Goal: Transaction & Acquisition: Purchase product/service

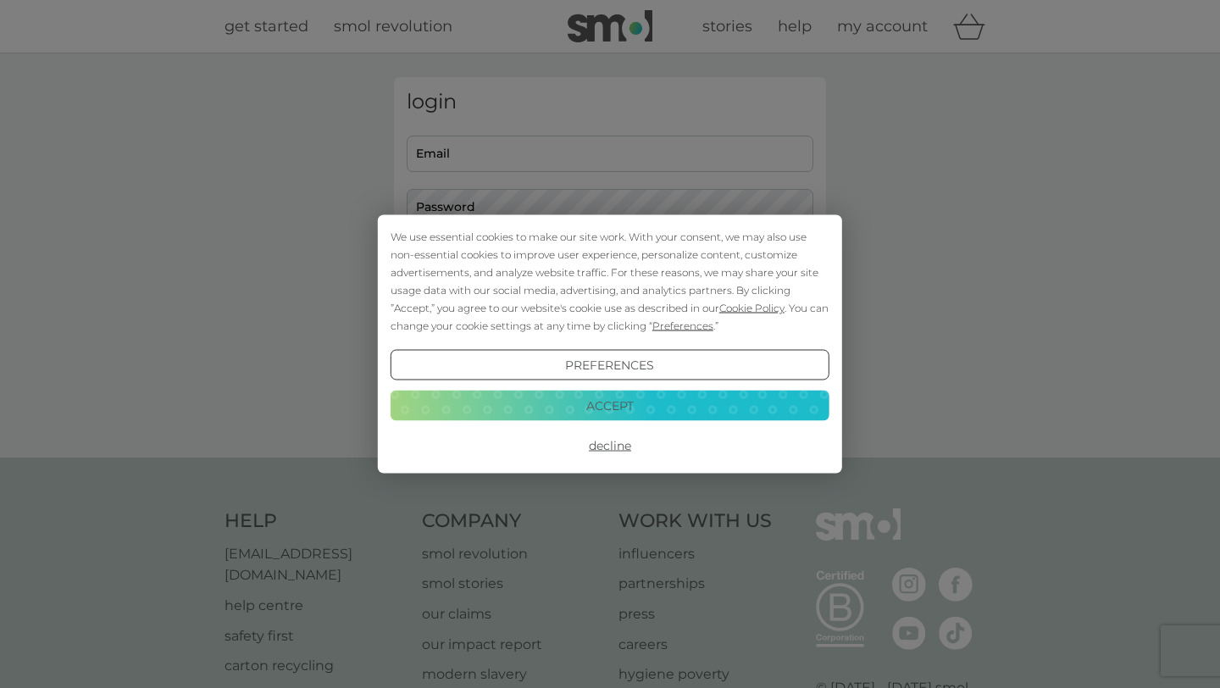
click at [587, 412] on button "Accept" at bounding box center [610, 405] width 439 height 31
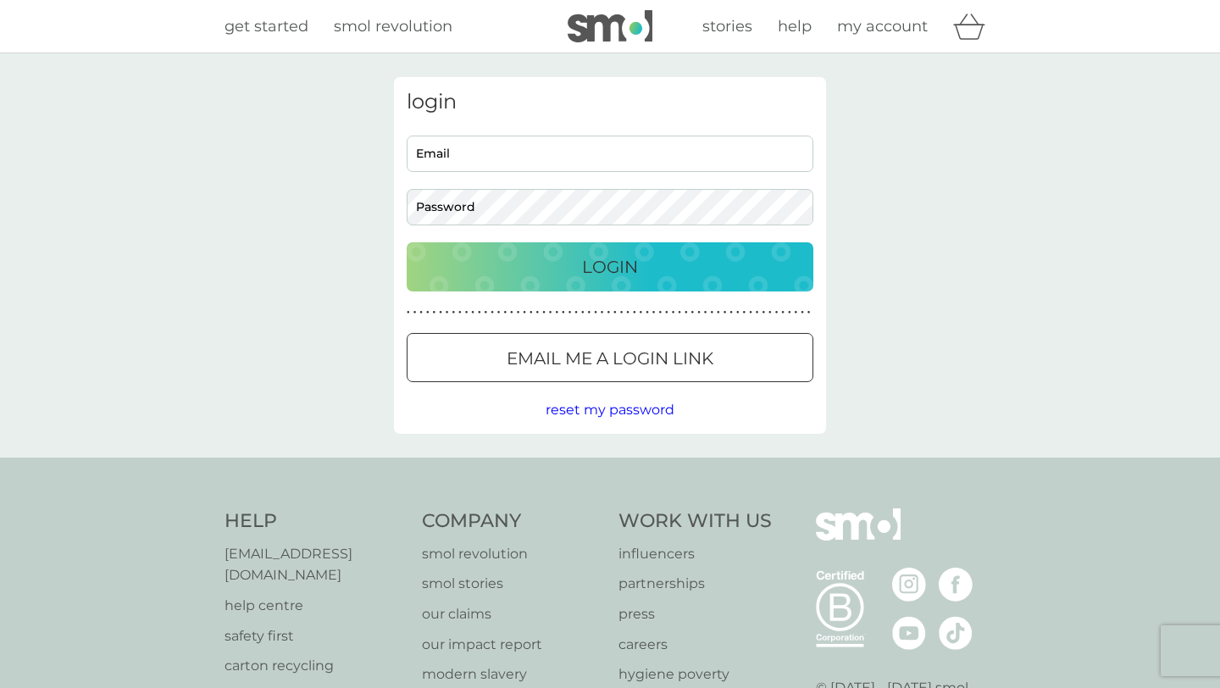
click at [558, 146] on input "Email" at bounding box center [610, 154] width 407 height 36
type input "marksaint@hotmail.co.uk"
click at [698, 272] on div "Login" at bounding box center [610, 266] width 373 height 27
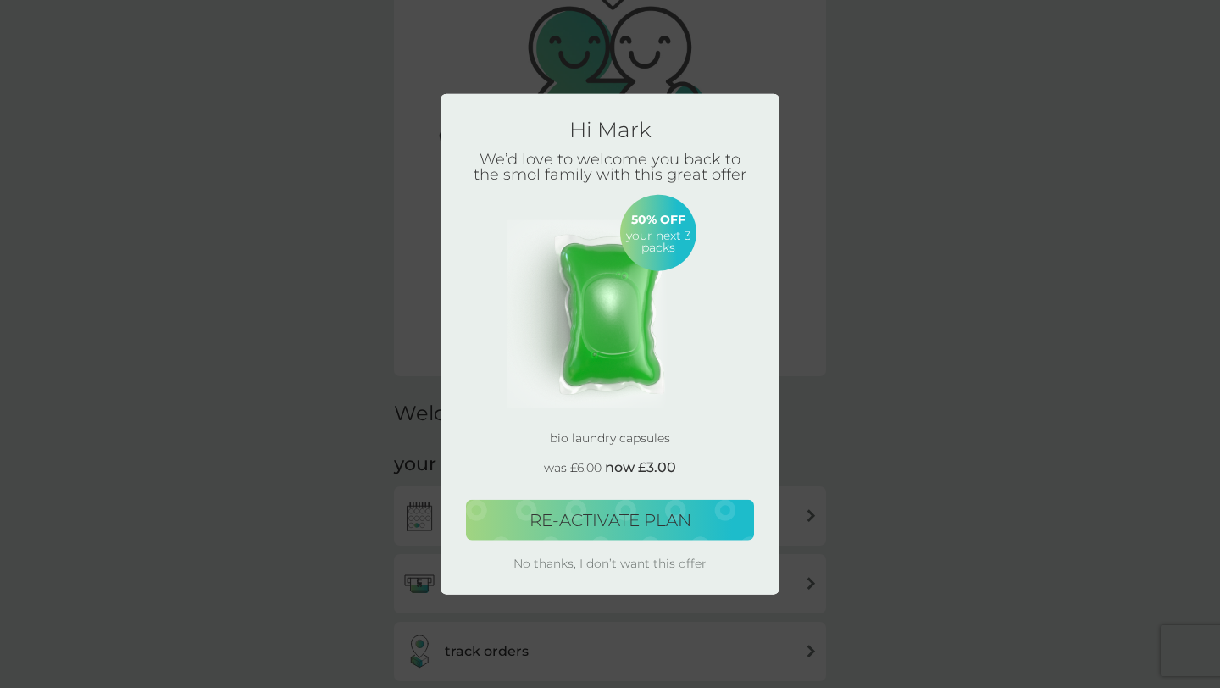
scroll to position [108, 0]
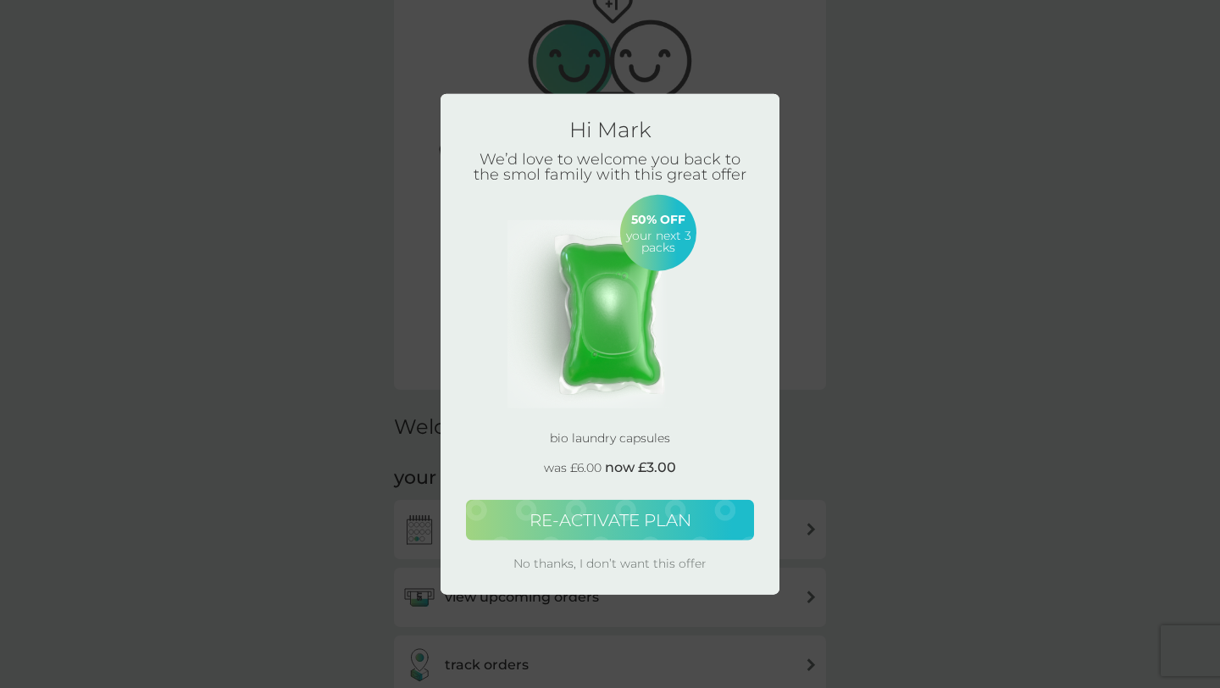
click at [571, 525] on span "RE-ACTIVATE PLAN" at bounding box center [611, 519] width 162 height 20
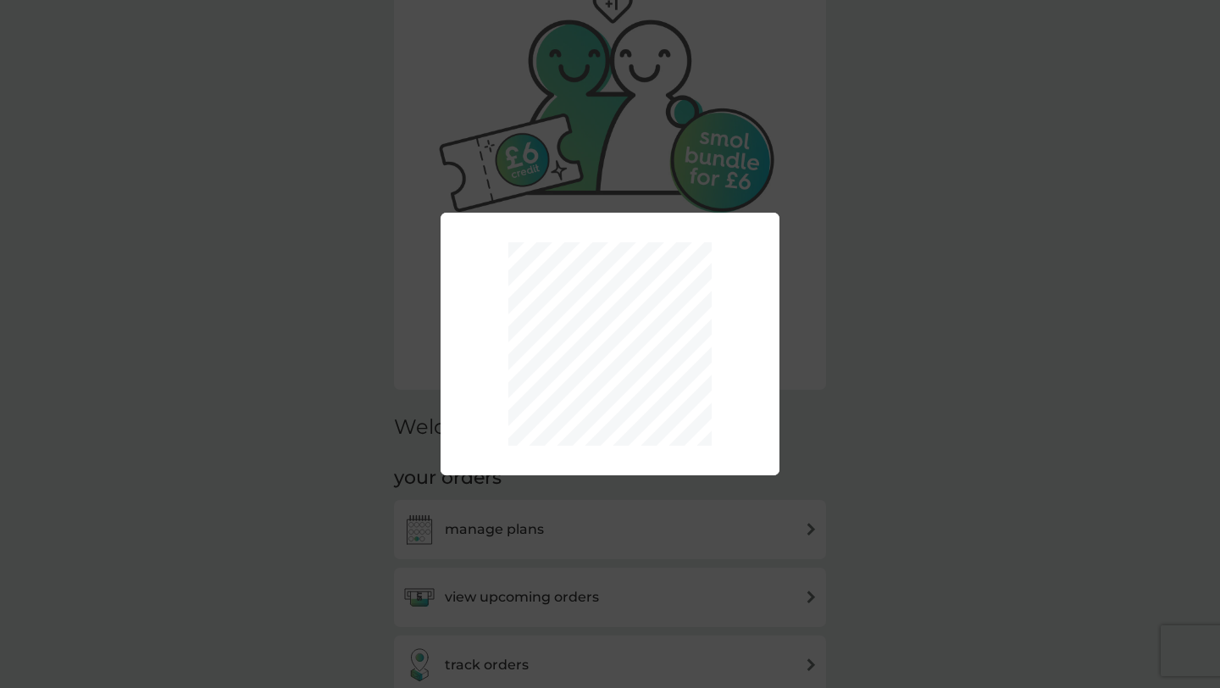
scroll to position [0, 0]
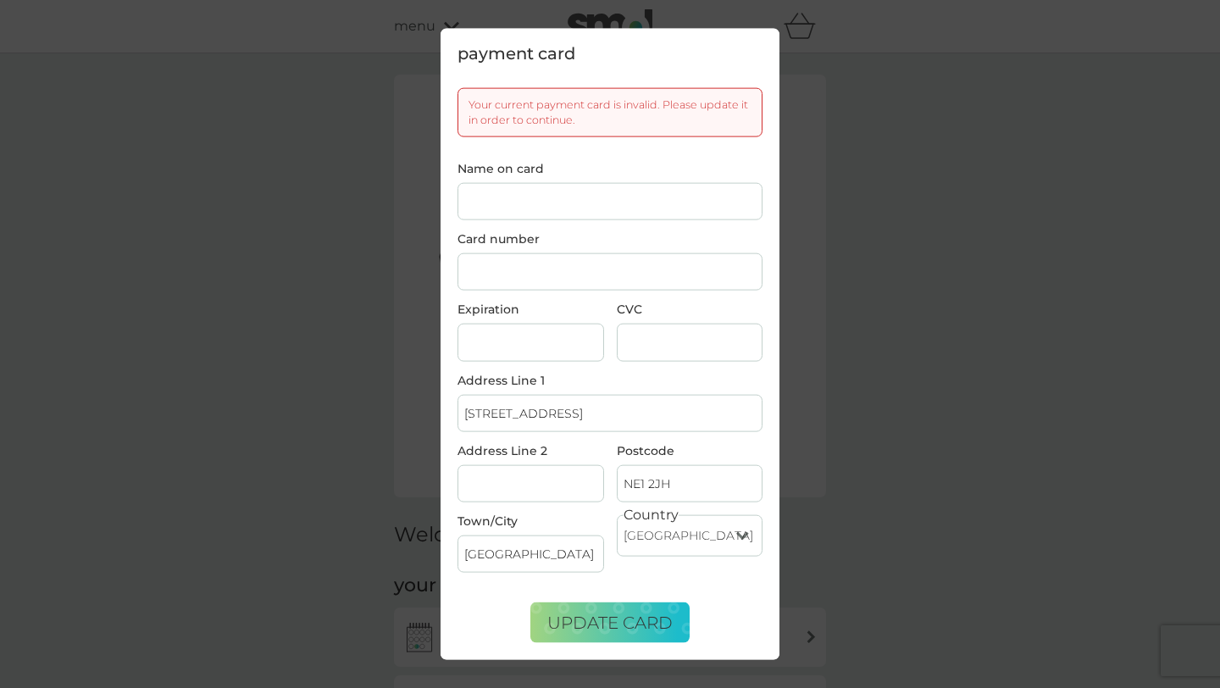
click at [539, 207] on input "Name on card" at bounding box center [610, 200] width 305 height 37
type input "MARK SAINT"
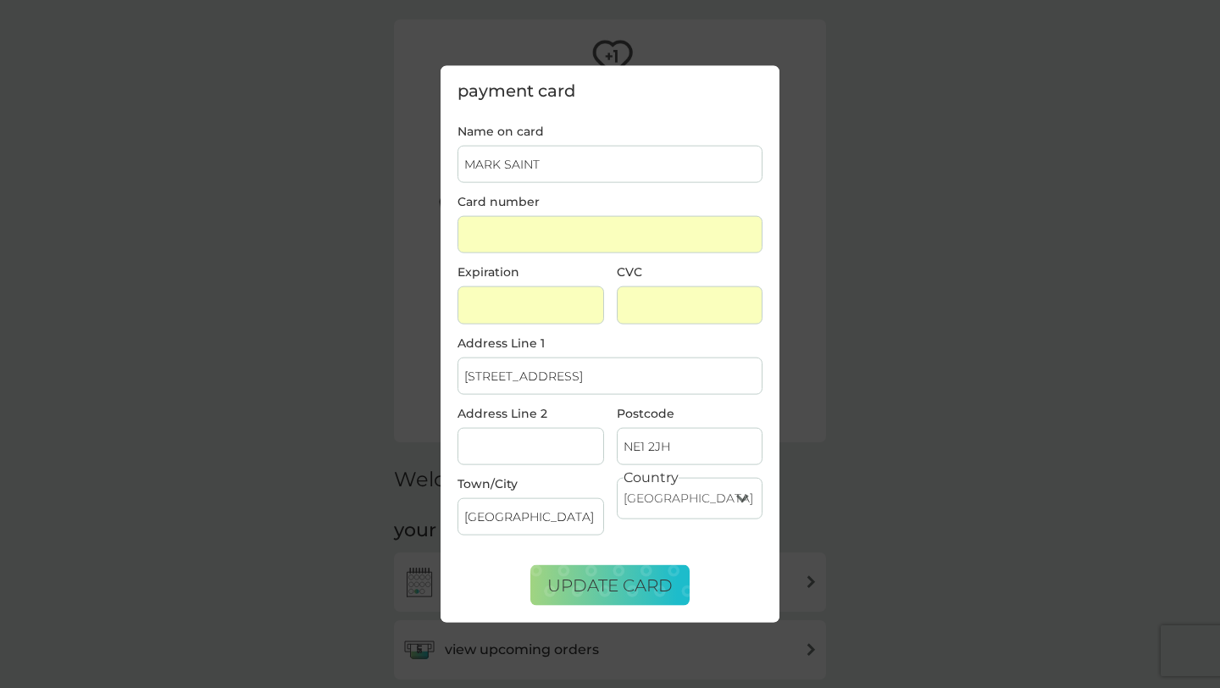
scroll to position [101, 0]
click at [614, 597] on button "update card" at bounding box center [609, 585] width 159 height 41
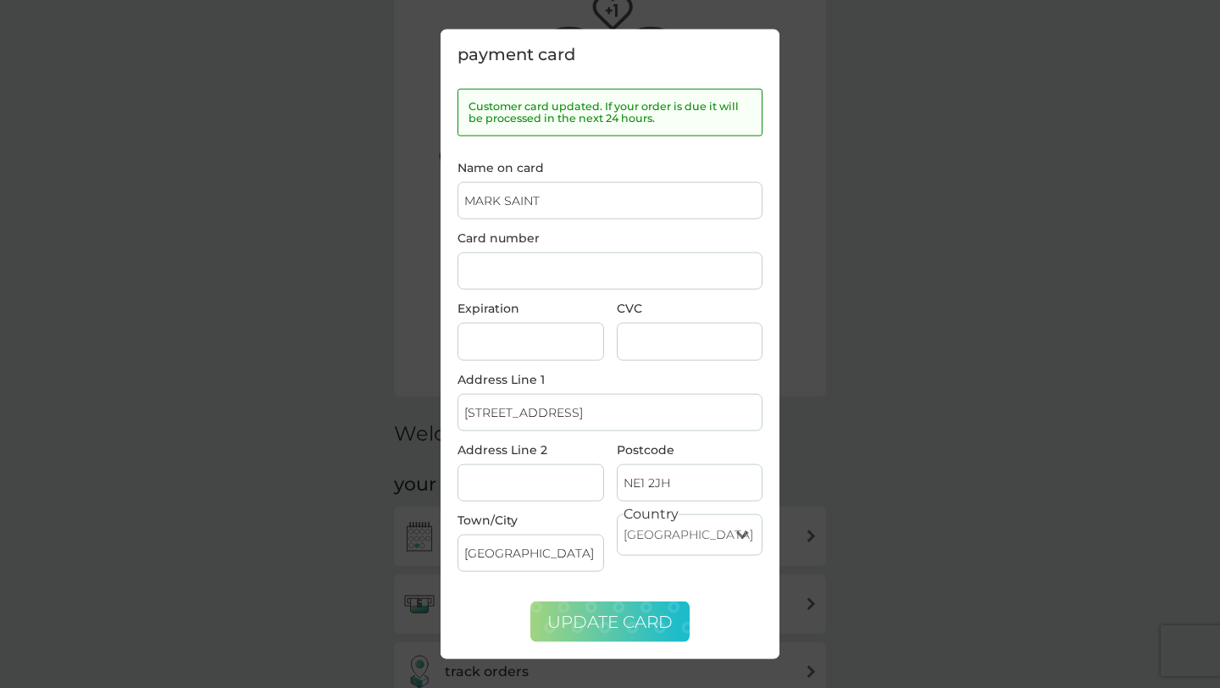
scroll to position [0, 0]
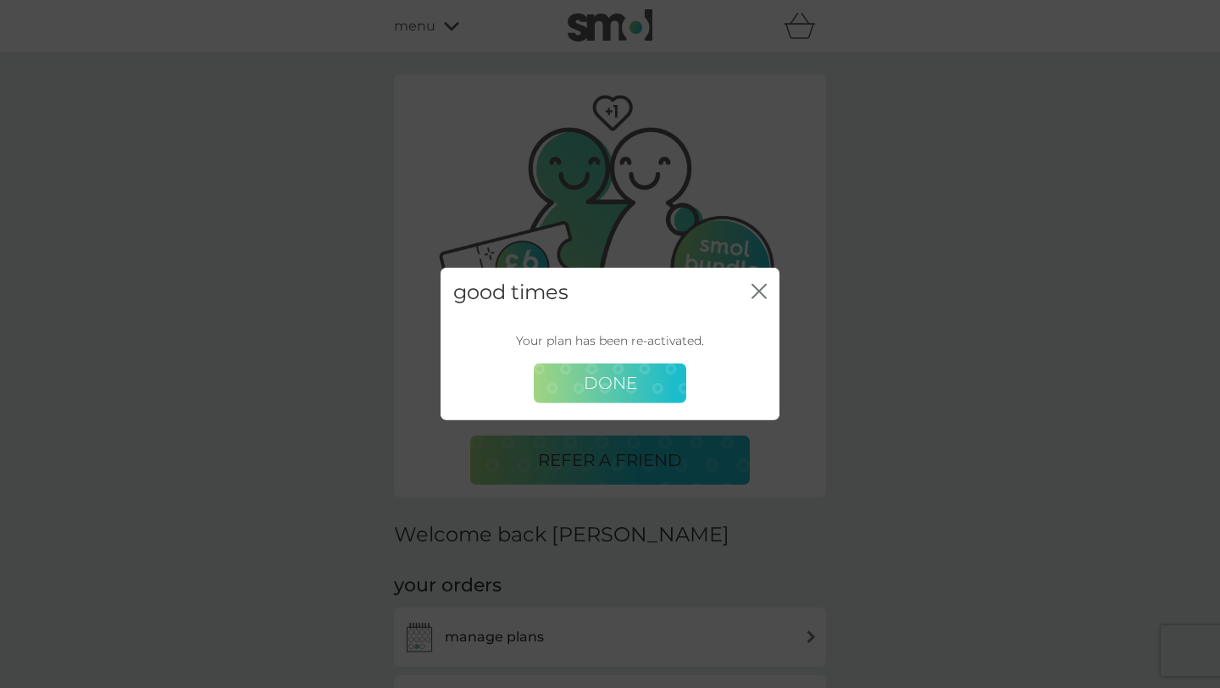
click at [641, 378] on button "Done" at bounding box center [610, 384] width 153 height 41
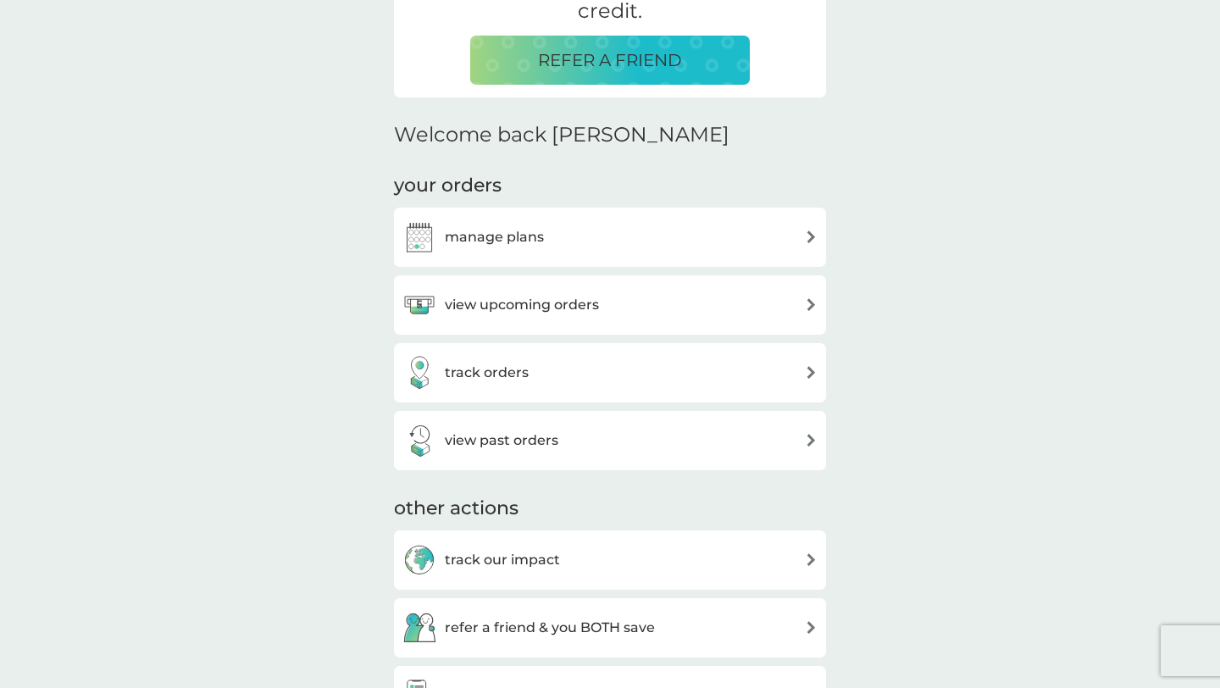
scroll to position [403, 0]
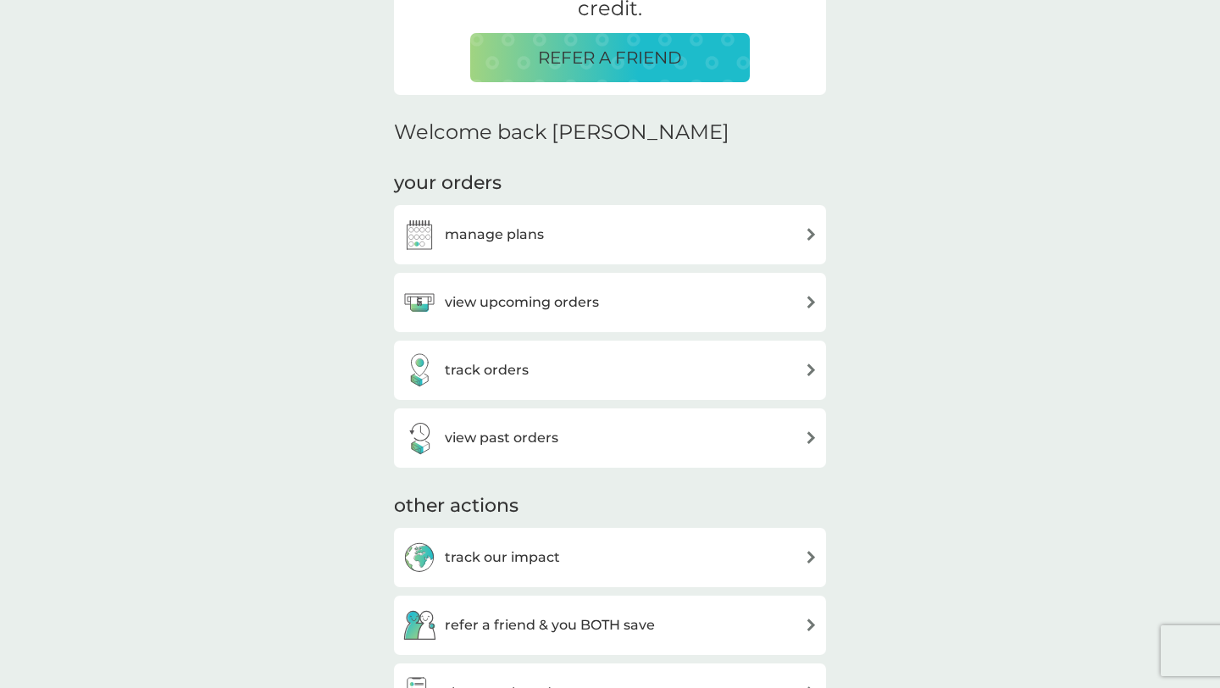
click at [586, 290] on div "view upcoming orders" at bounding box center [501, 303] width 197 height 34
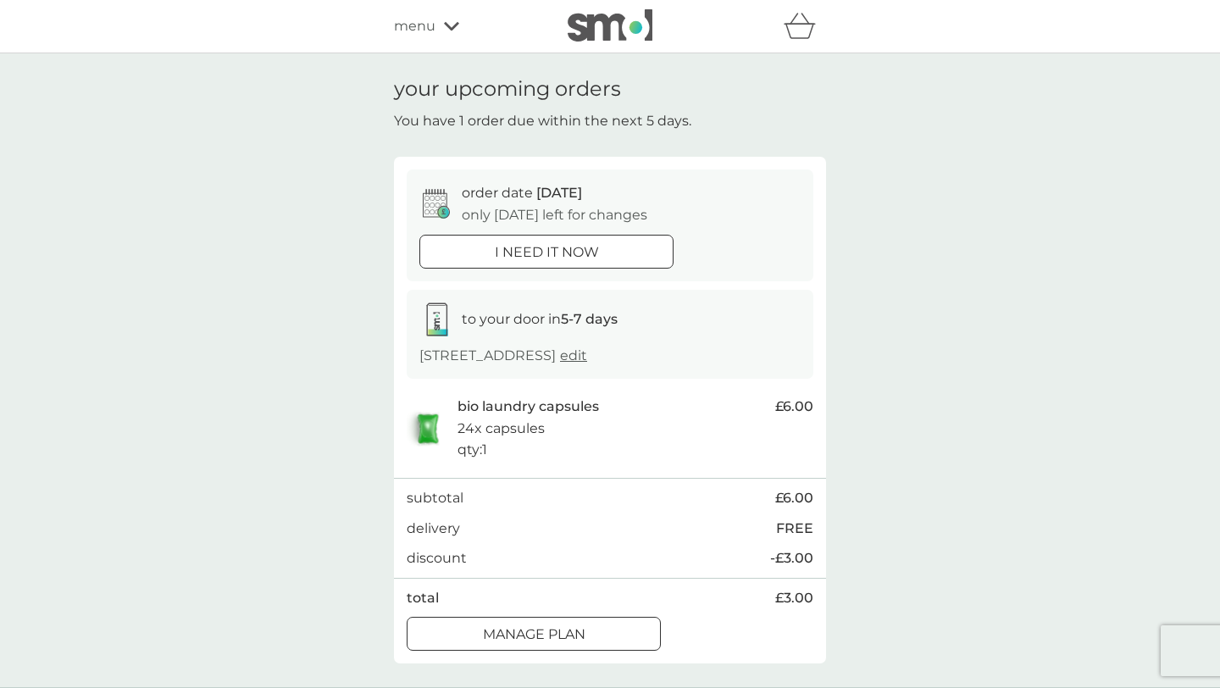
click at [434, 34] on span "menu" at bounding box center [415, 26] width 42 height 22
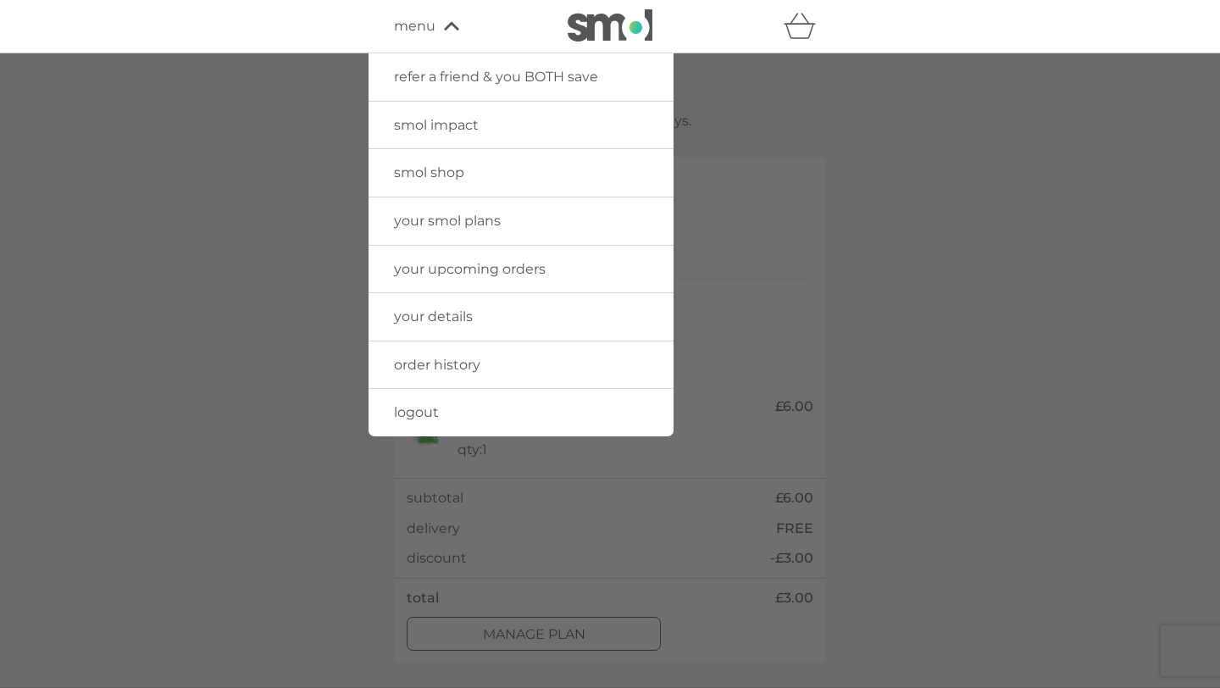
click at [434, 34] on span "menu" at bounding box center [415, 26] width 42 height 22
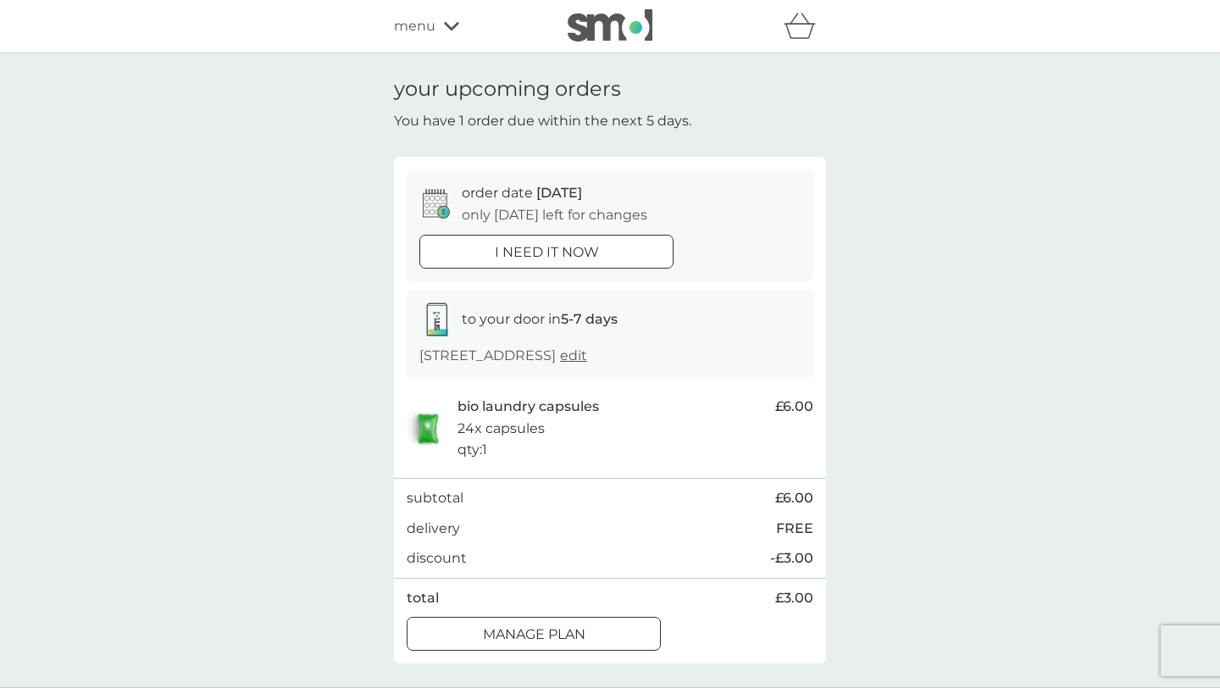
click at [410, 31] on span "menu" at bounding box center [415, 26] width 42 height 22
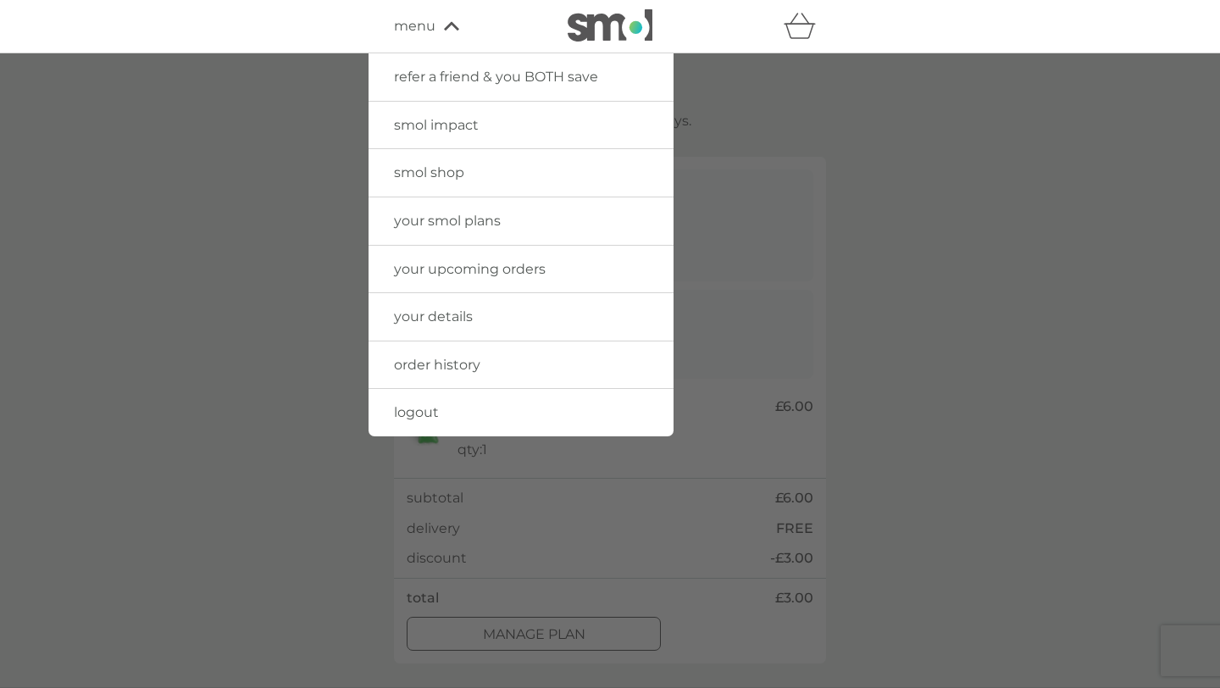
click at [456, 171] on span "smol shop" at bounding box center [429, 172] width 70 height 16
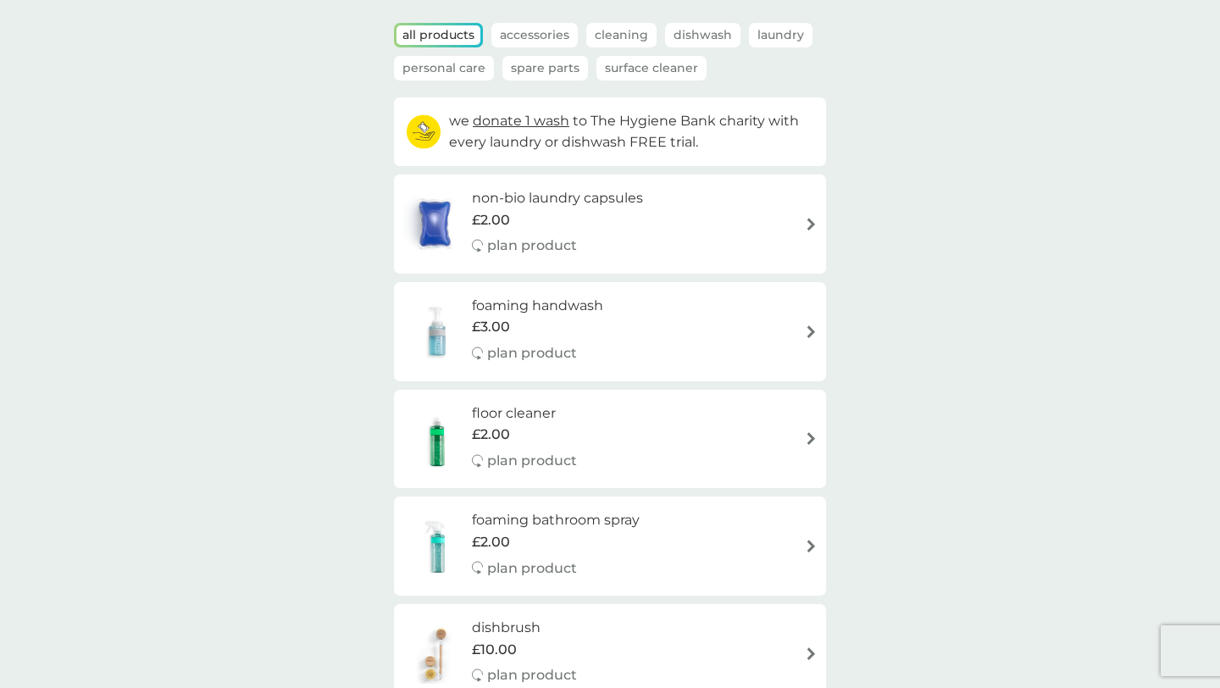
scroll to position [80, 0]
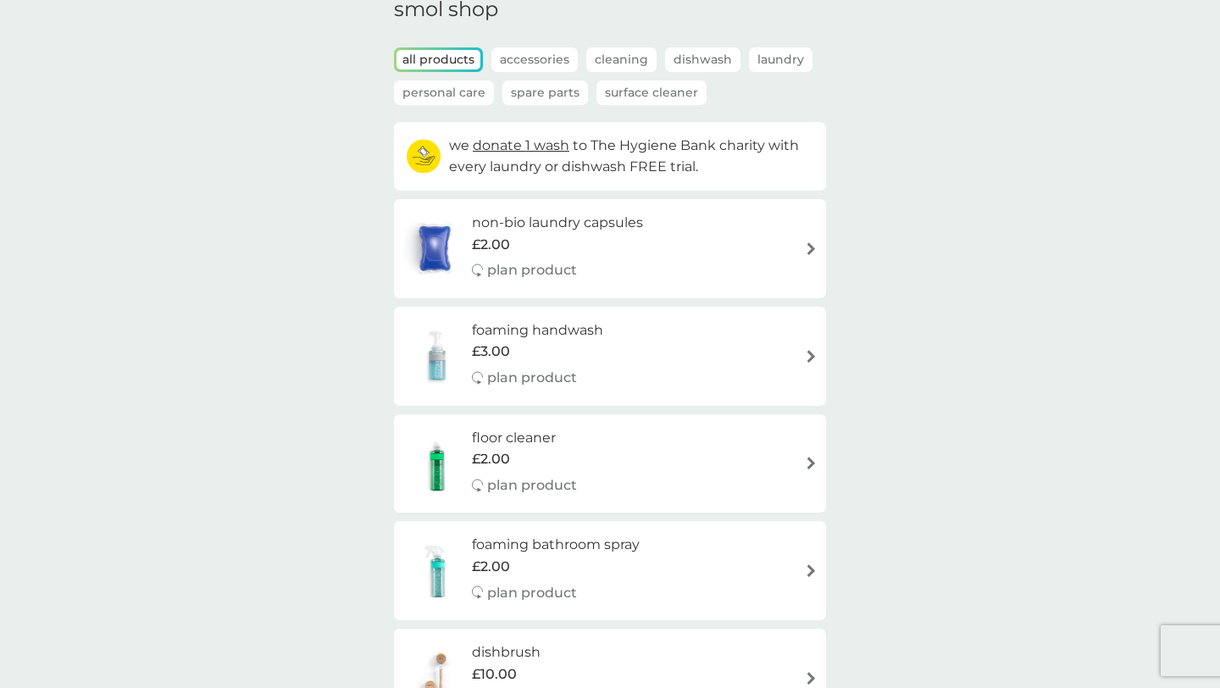
click at [607, 217] on h6 "non-bio laundry capsules" at bounding box center [557, 223] width 171 height 22
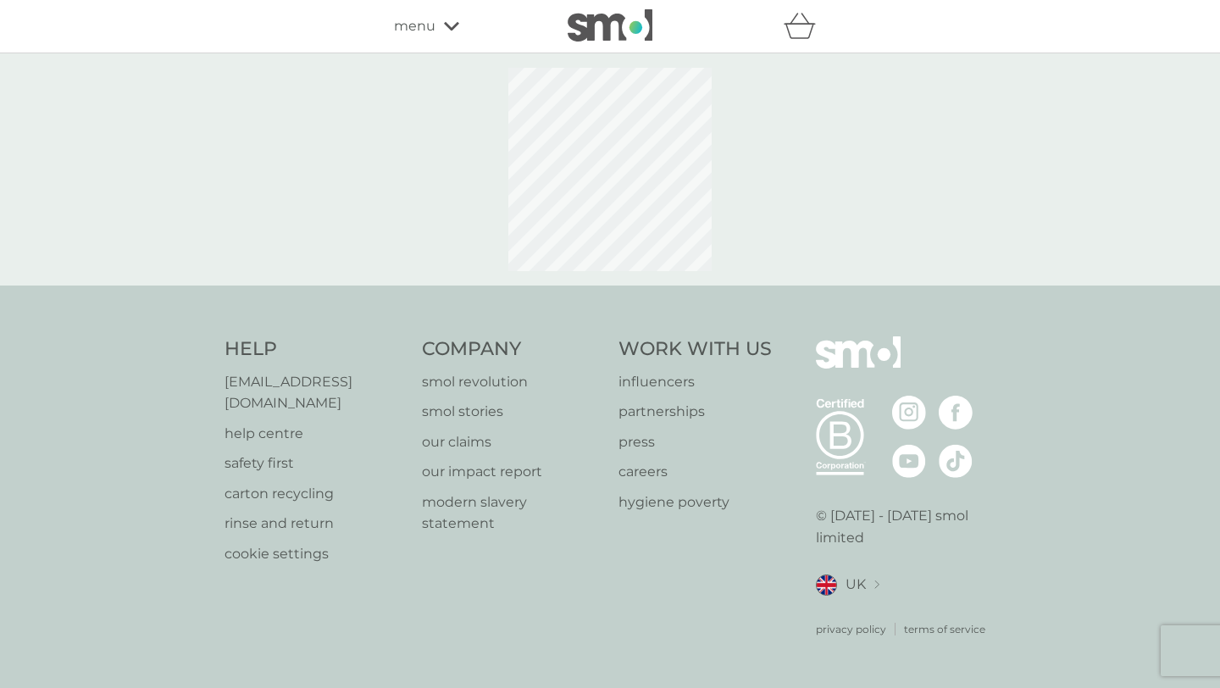
select select "42"
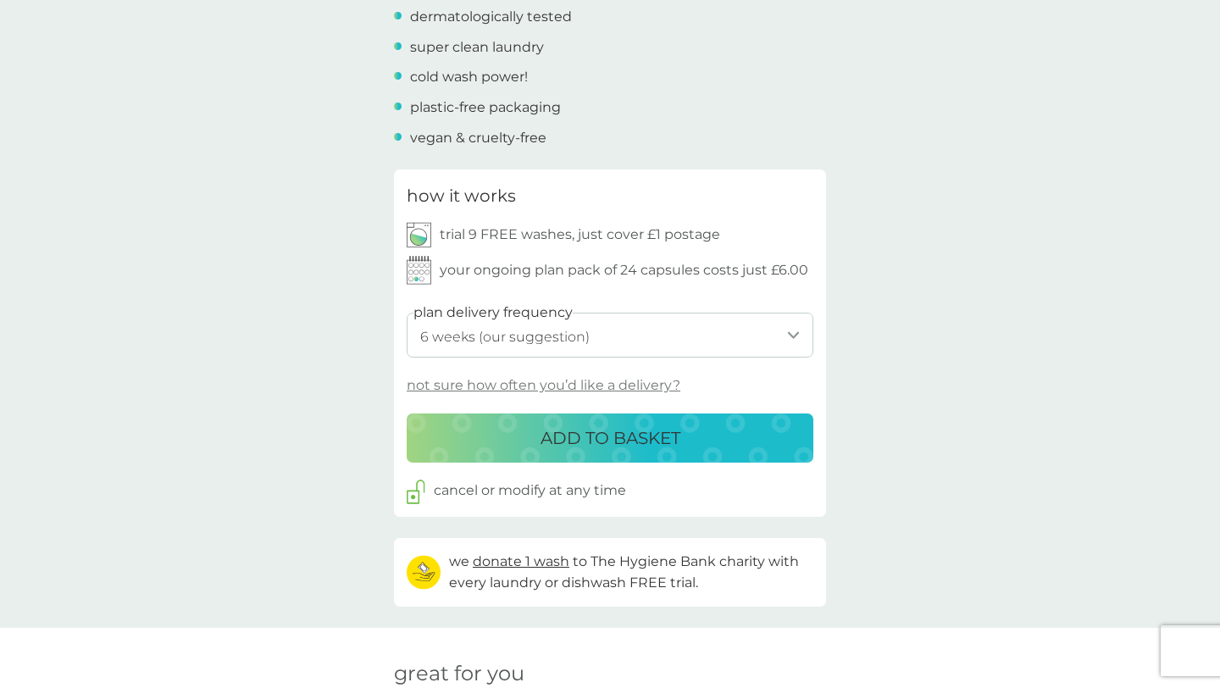
scroll to position [668, 0]
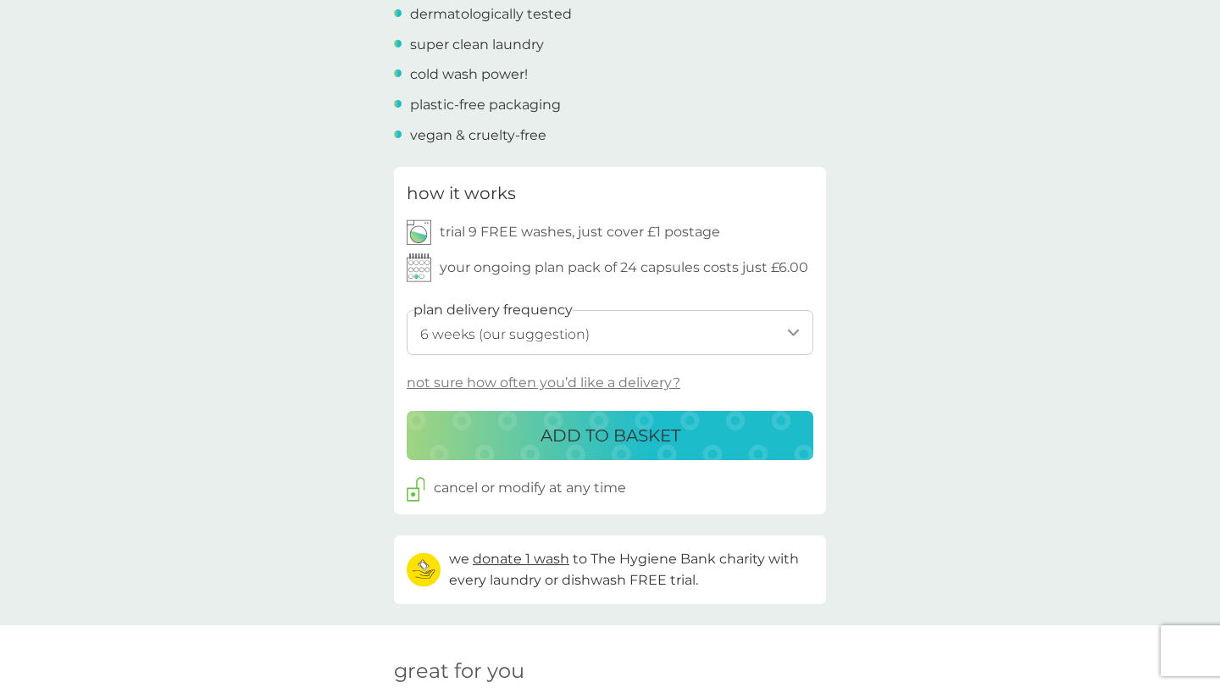
click at [625, 326] on select "1 week 2 weeks 3 weeks 4 weeks 5 weeks 6 weeks (our suggestion) 7 weeks 8 weeks…" at bounding box center [610, 332] width 407 height 45
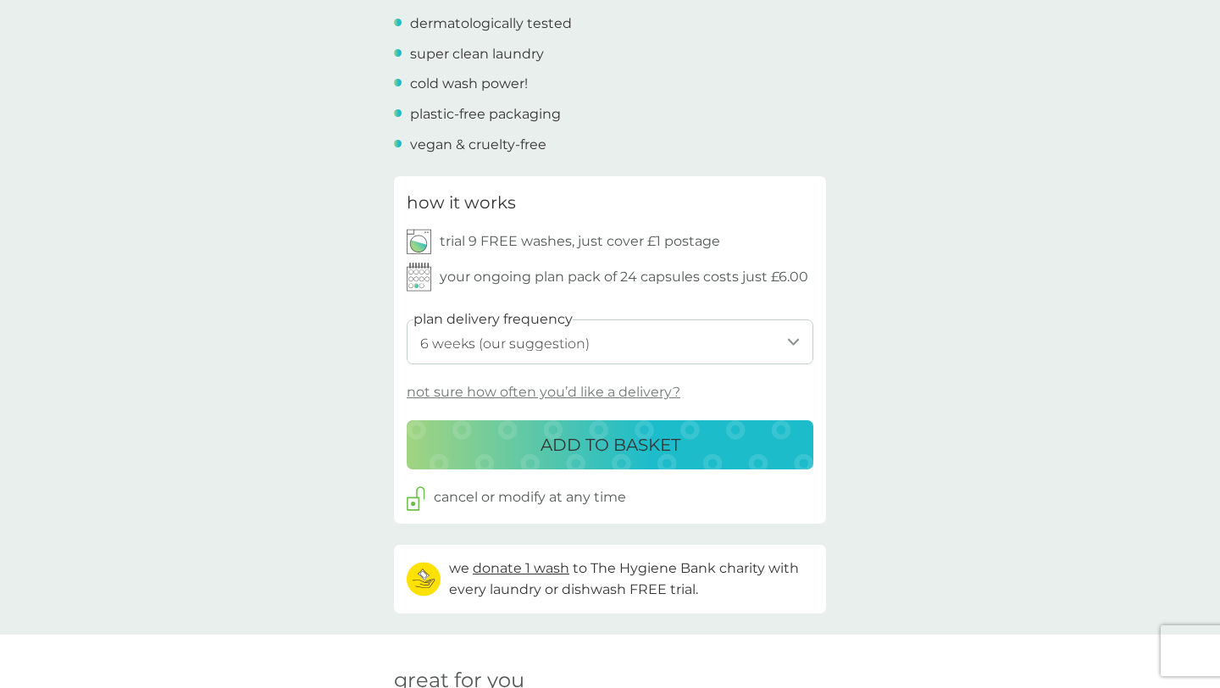
scroll to position [716, 0]
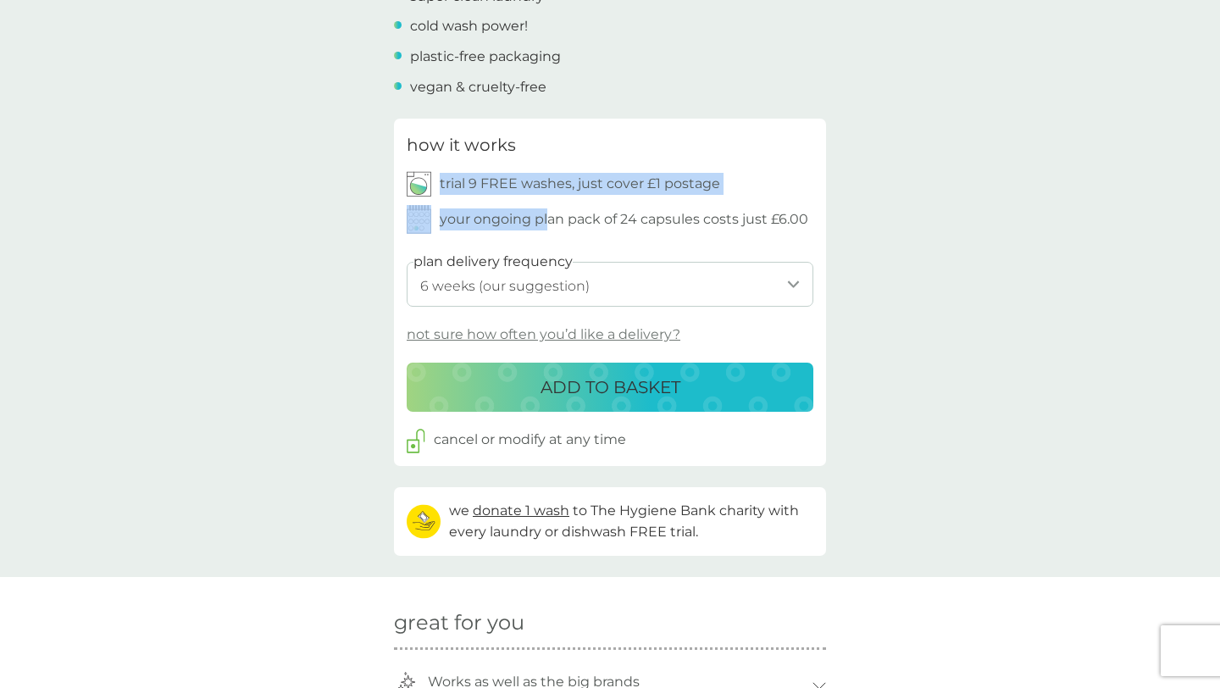
drag, startPoint x: 551, startPoint y: 225, endPoint x: 551, endPoint y: 155, distance: 70.3
click at [551, 155] on div "how it works trial 9 FREE washes, just cover £1 postage your ongoing plan pack …" at bounding box center [608, 182] width 402 height 103
drag, startPoint x: 551, startPoint y: 155, endPoint x: 552, endPoint y: 222, distance: 67.0
click at [552, 222] on div "how it works trial 9 FREE washes, just cover £1 postage your ongoing plan pack …" at bounding box center [608, 182] width 402 height 103
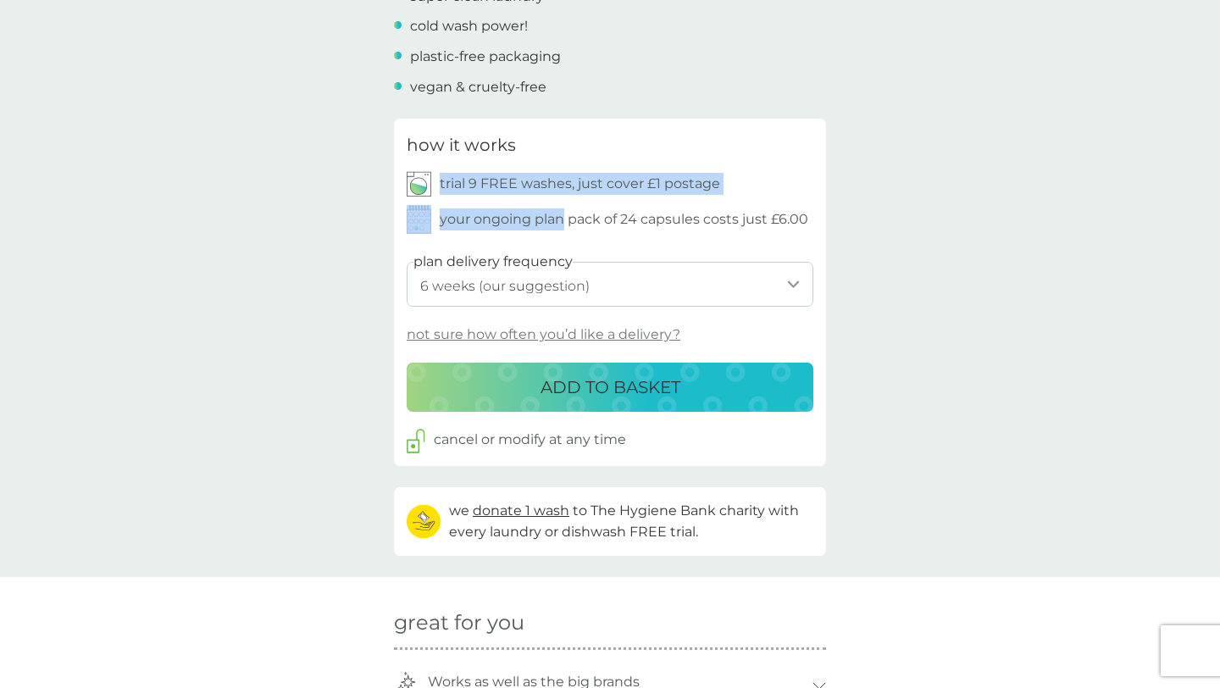
click at [552, 222] on p "your ongoing plan pack of 24 capsules costs just £6.00" at bounding box center [624, 219] width 369 height 22
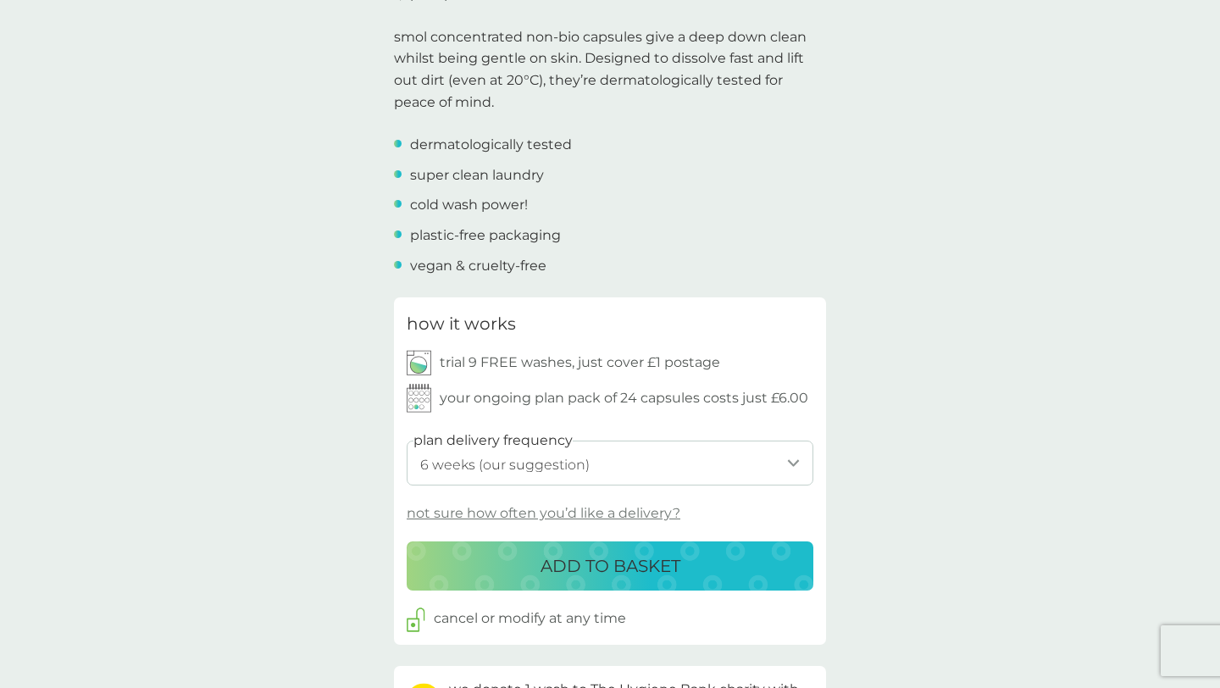
scroll to position [794, 0]
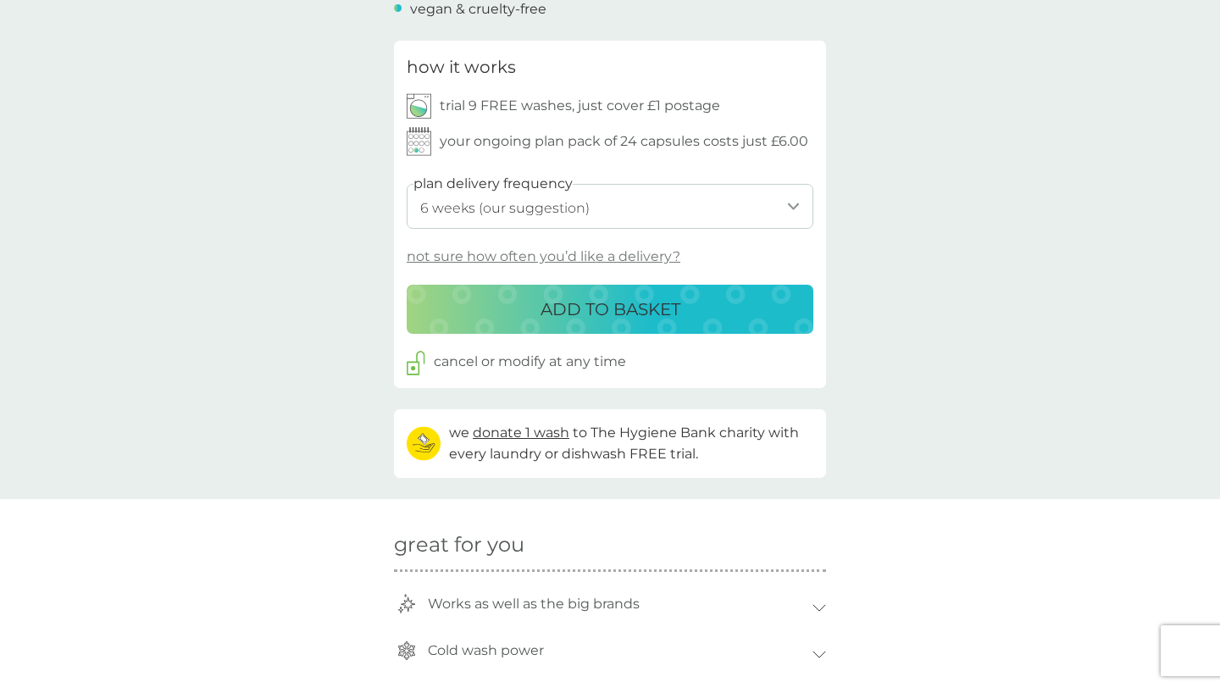
click at [586, 204] on select "1 week 2 weeks 3 weeks 4 weeks 5 weeks 6 weeks (our suggestion) 7 weeks 8 weeks…" at bounding box center [610, 206] width 407 height 45
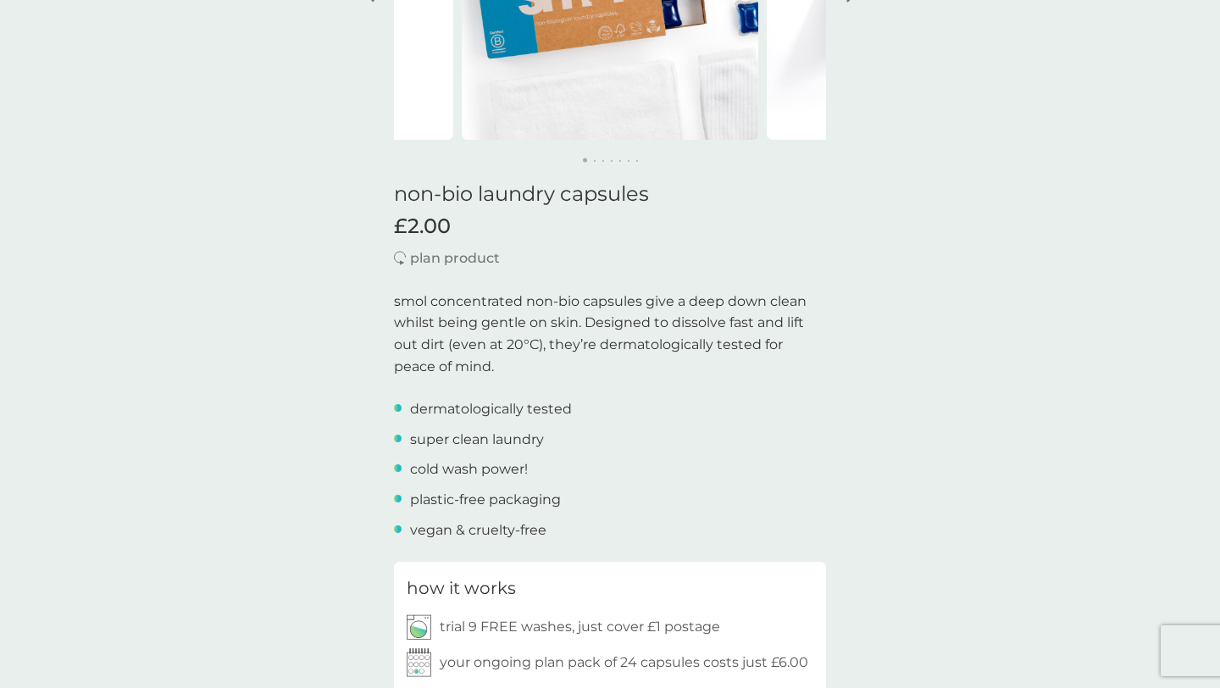
scroll to position [0, 0]
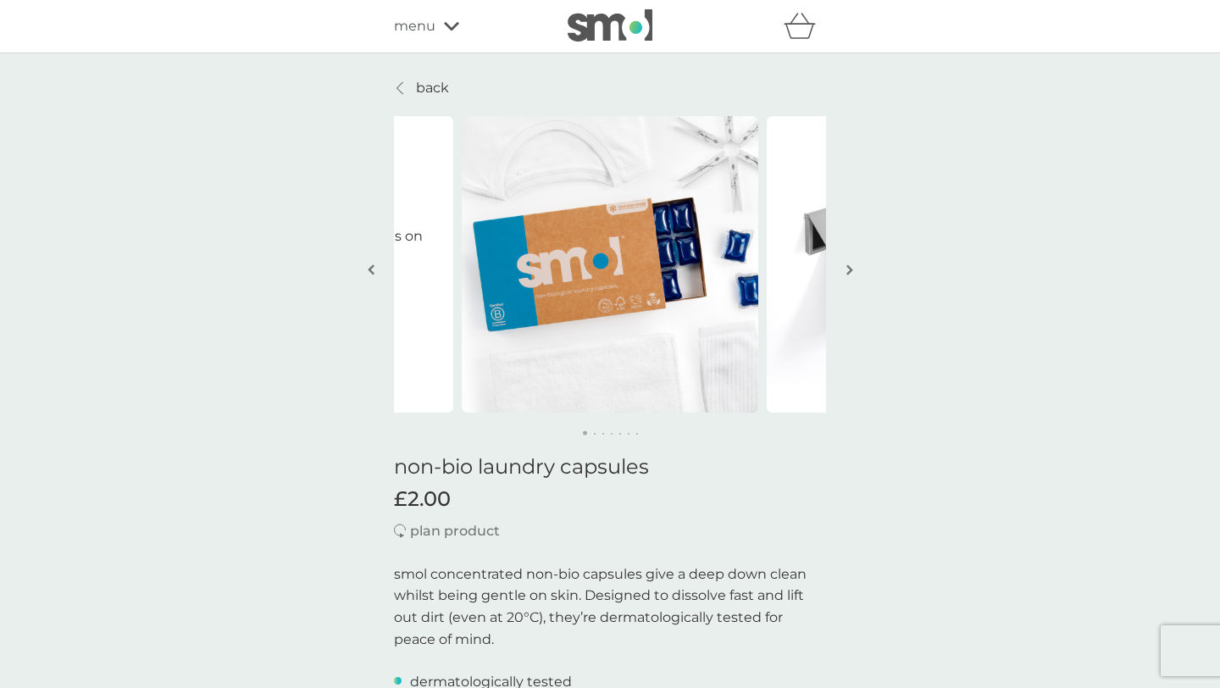
click at [442, 25] on div "menu" at bounding box center [466, 26] width 144 height 22
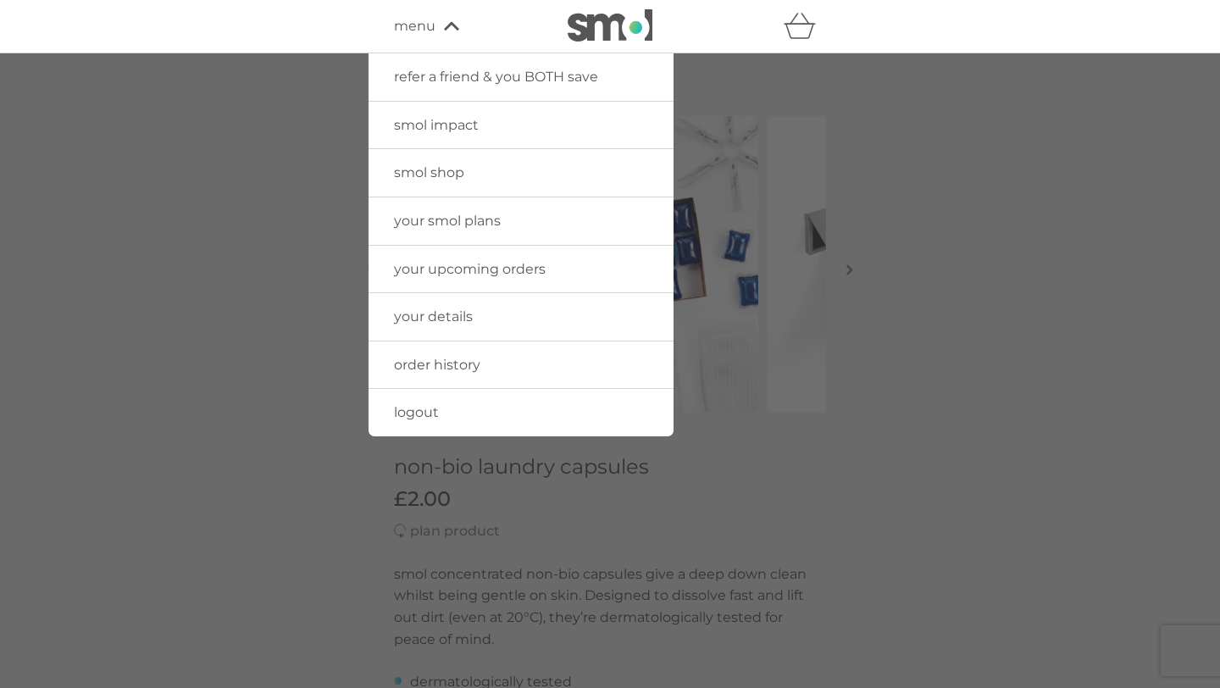
click at [442, 266] on span "your upcoming orders" at bounding box center [470, 269] width 152 height 16
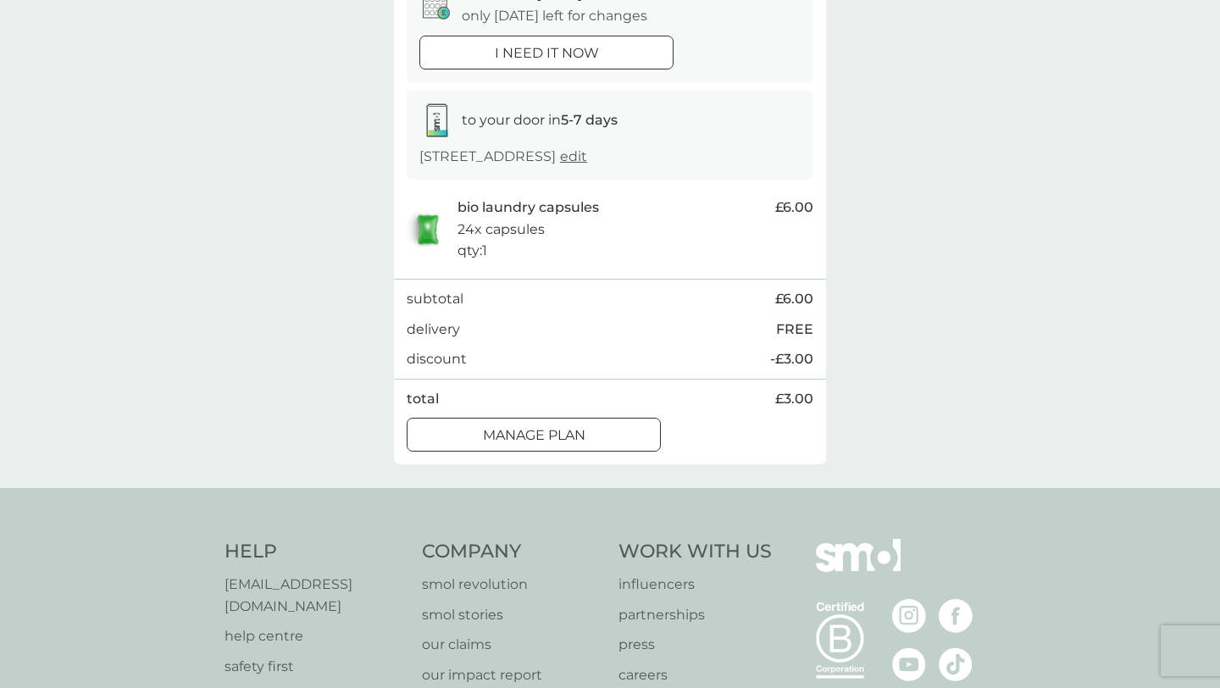
scroll to position [214, 0]
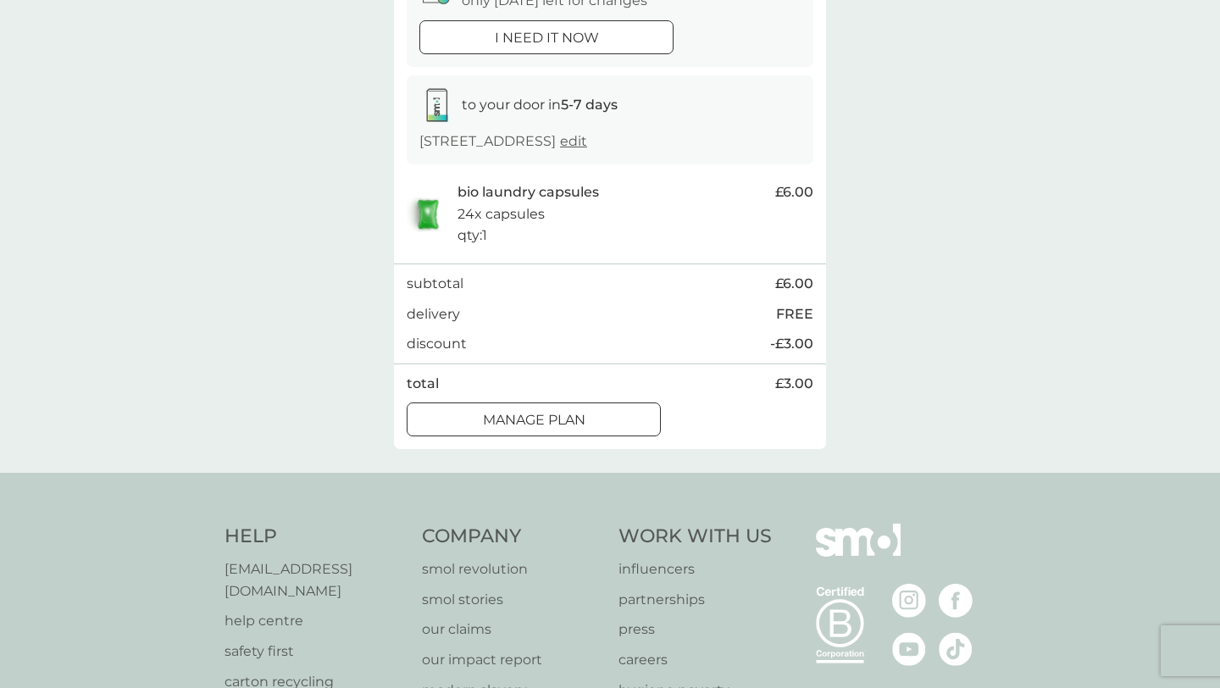
click at [607, 414] on div "Manage plan" at bounding box center [534, 420] width 253 height 22
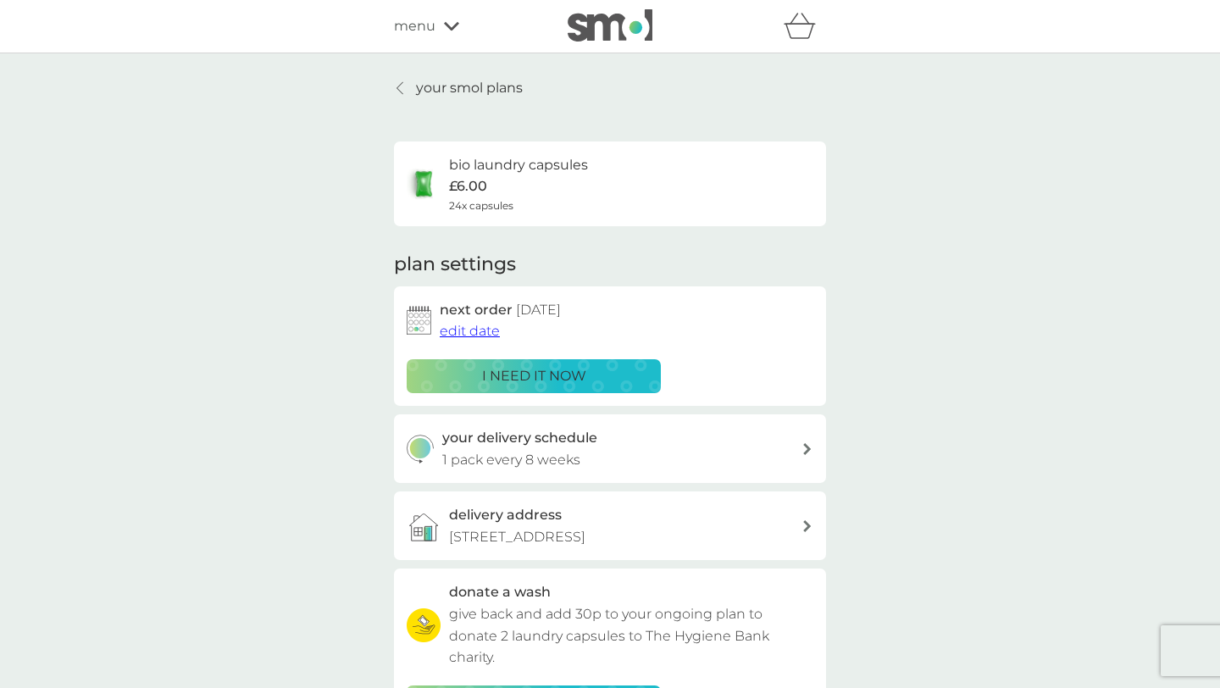
click at [436, 29] on div "menu" at bounding box center [466, 26] width 144 height 22
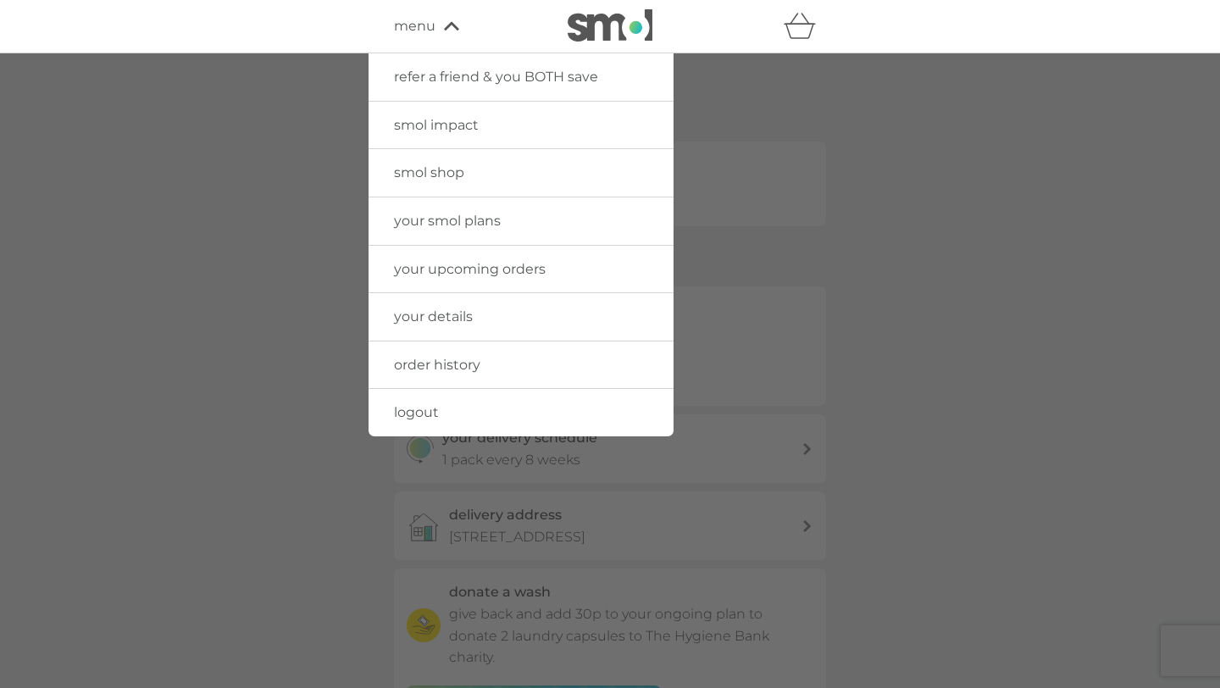
click at [465, 176] on link "smol shop" at bounding box center [521, 172] width 305 height 47
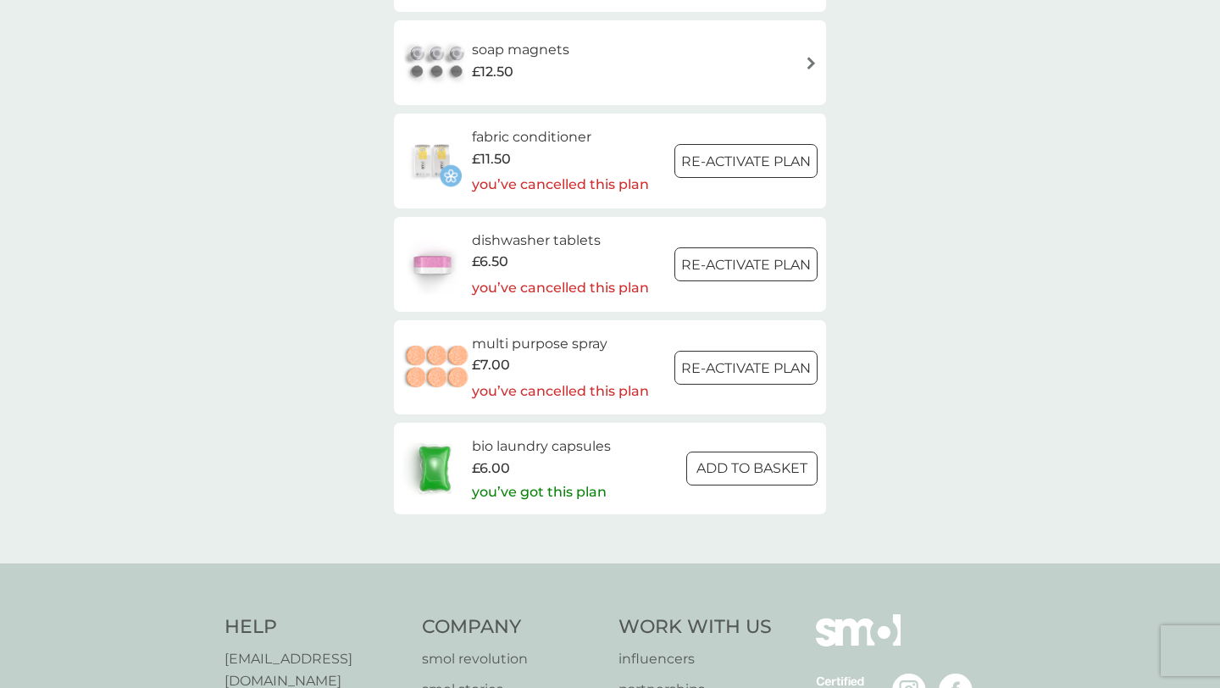
scroll to position [2473, 0]
click at [532, 263] on div "£6.50" at bounding box center [560, 261] width 177 height 22
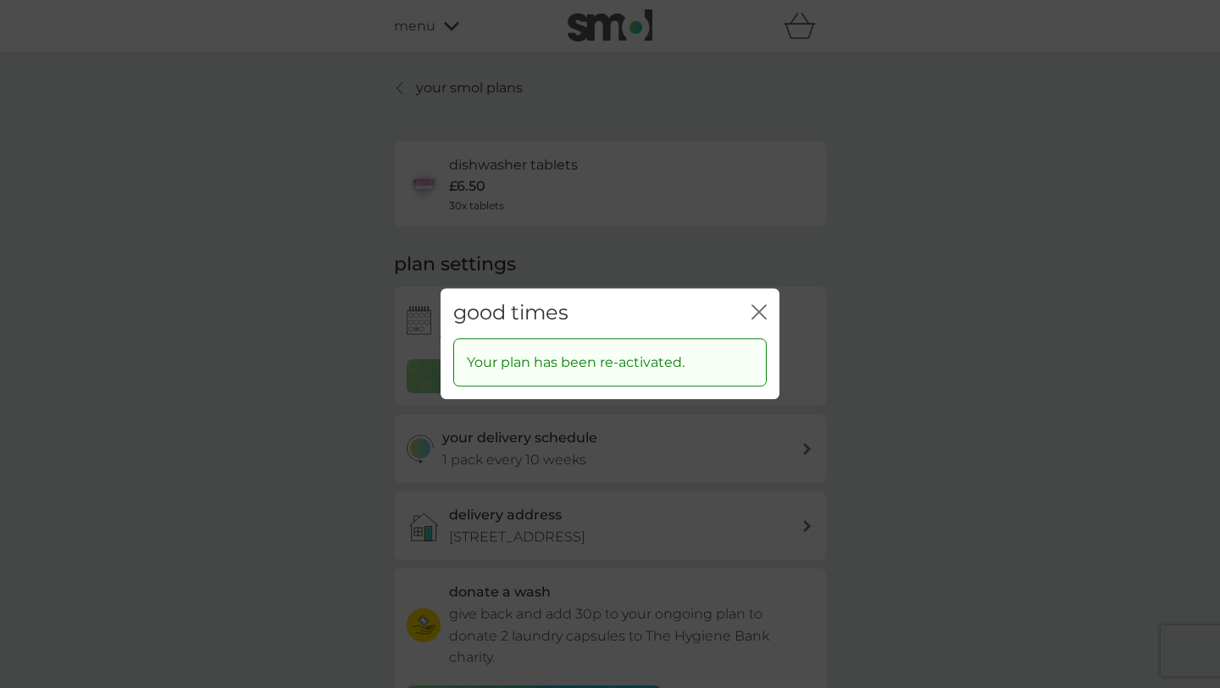
click at [769, 308] on div "good times close" at bounding box center [610, 313] width 339 height 50
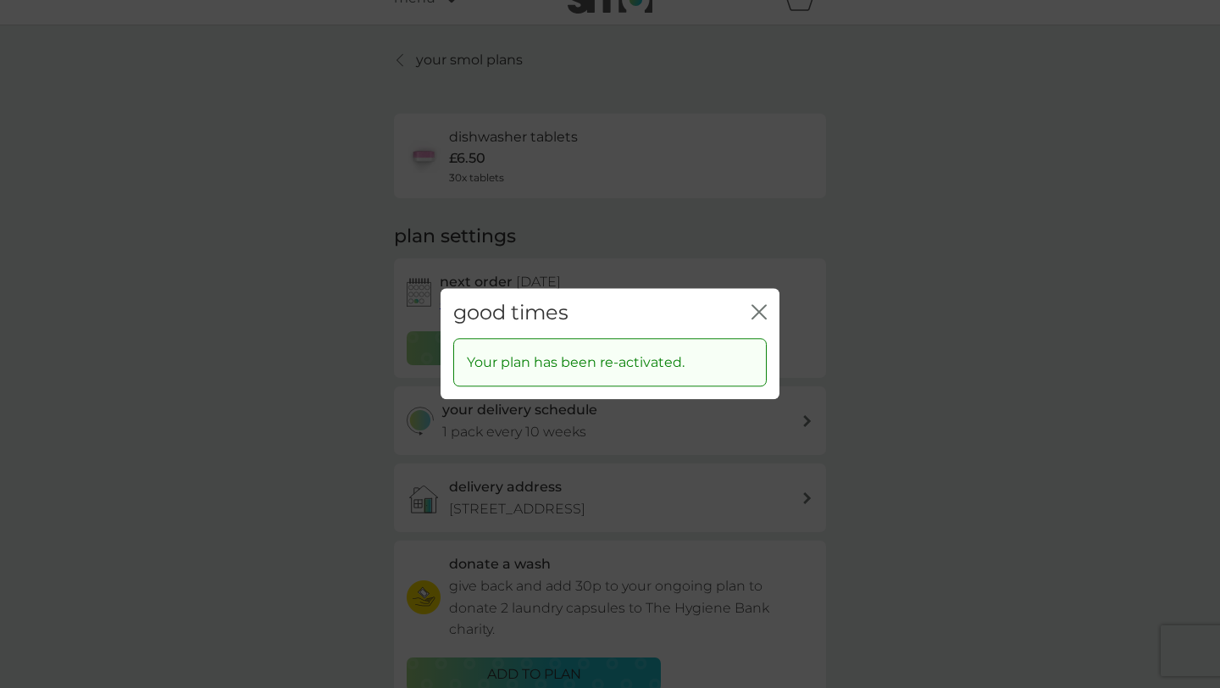
scroll to position [33, 0]
click at [756, 310] on icon "close" at bounding box center [756, 312] width 7 height 14
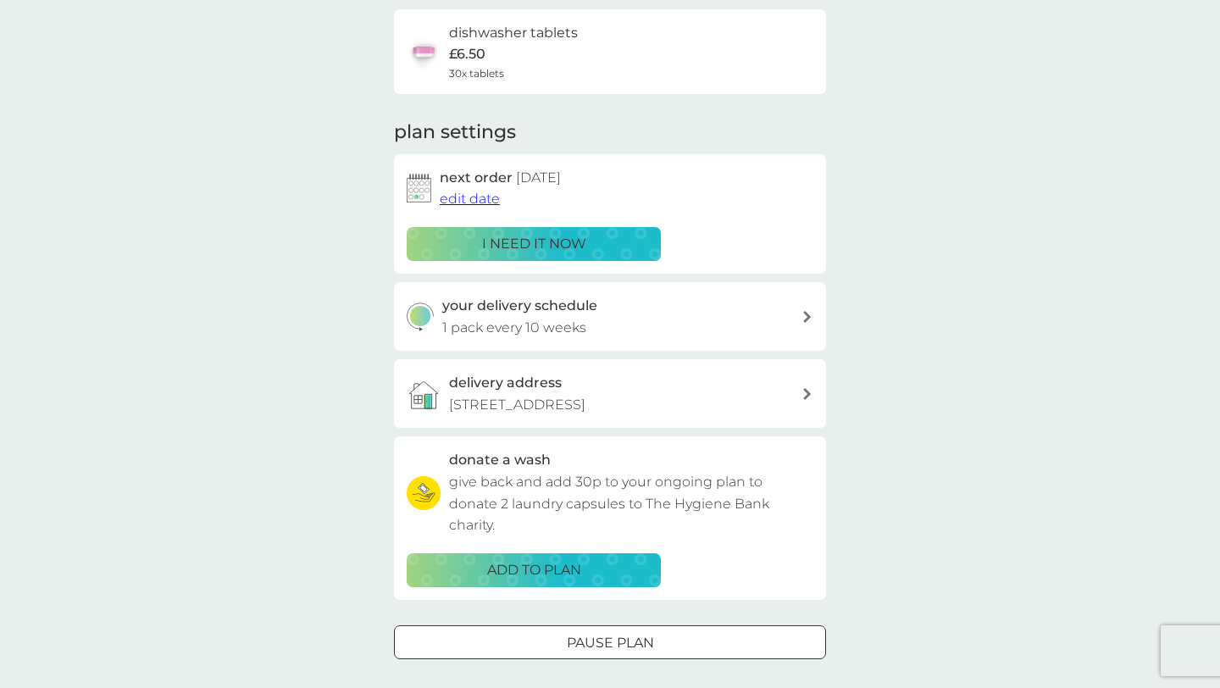
scroll to position [0, 0]
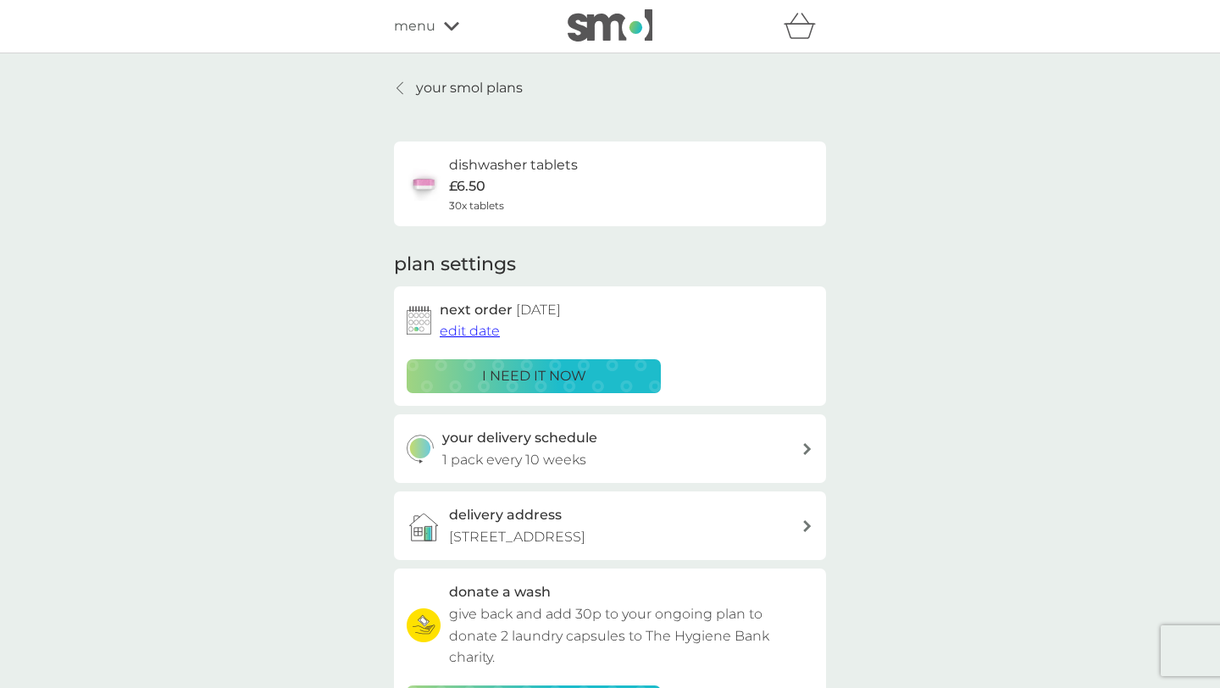
click at [592, 197] on div "dishwasher tablets £6.50 30x tablets" at bounding box center [610, 183] width 407 height 59
click at [487, 160] on h6 "dishwasher tablets" at bounding box center [513, 165] width 129 height 22
click at [415, 30] on span "menu" at bounding box center [415, 26] width 42 height 22
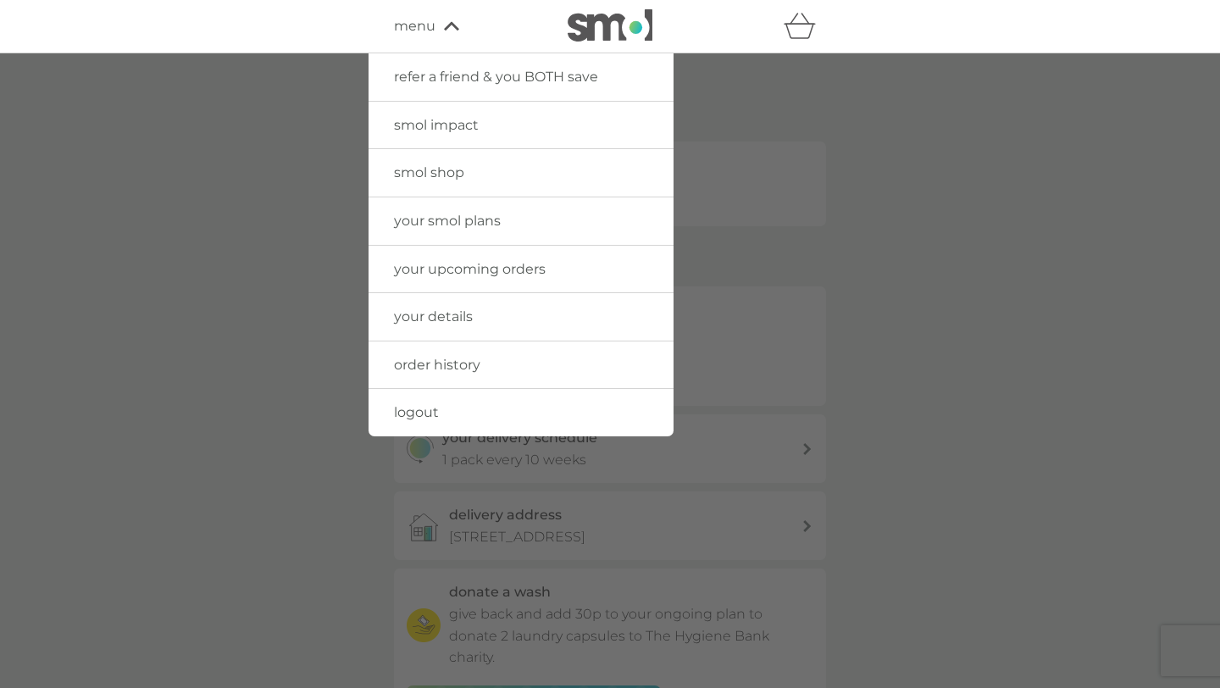
click at [314, 406] on div at bounding box center [610, 397] width 1220 height 688
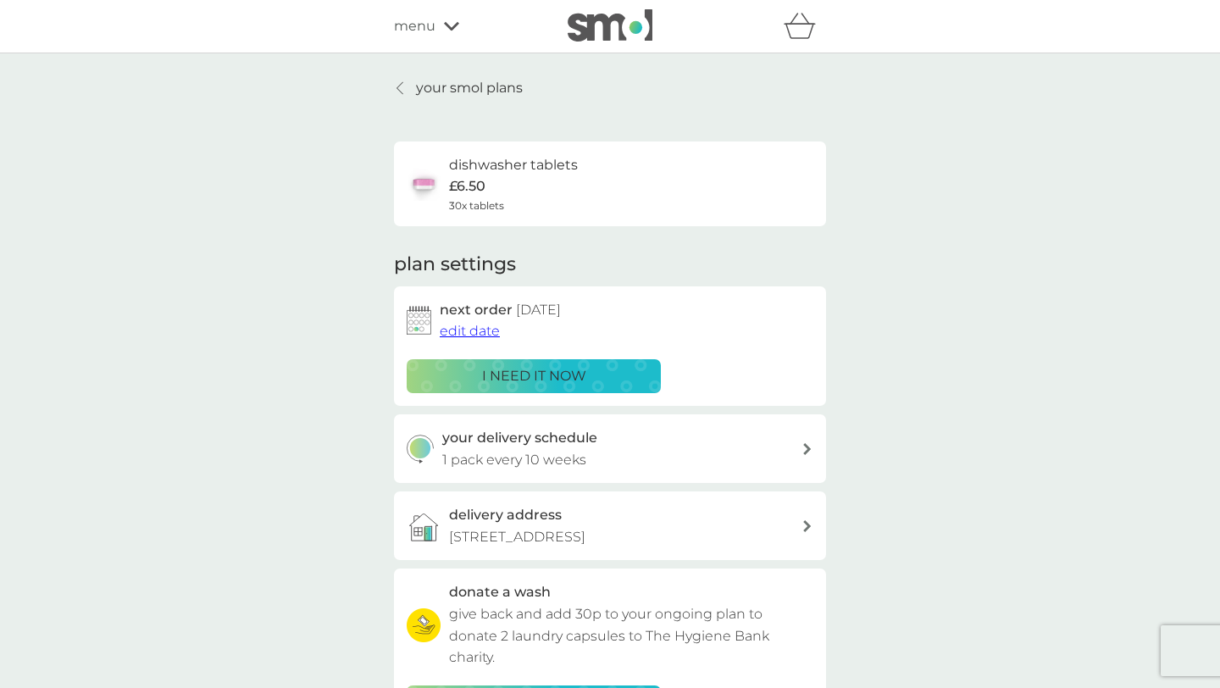
click at [440, 30] on div "menu" at bounding box center [466, 26] width 144 height 22
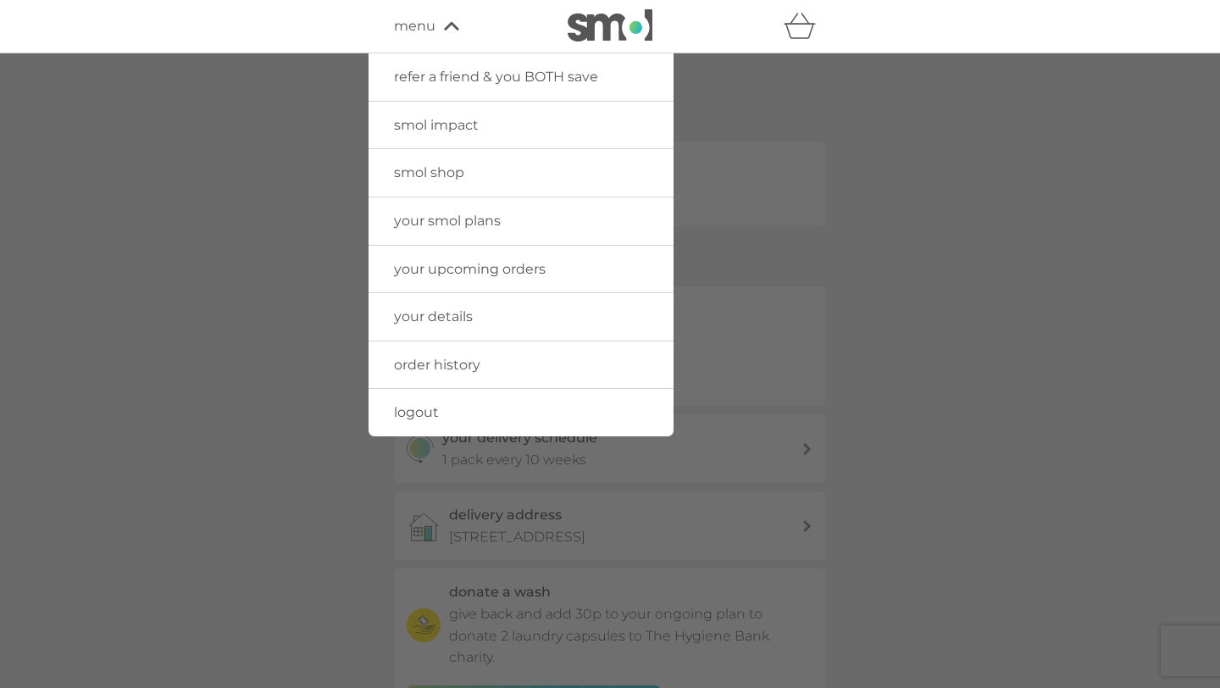
click at [446, 174] on span "smol shop" at bounding box center [429, 172] width 70 height 16
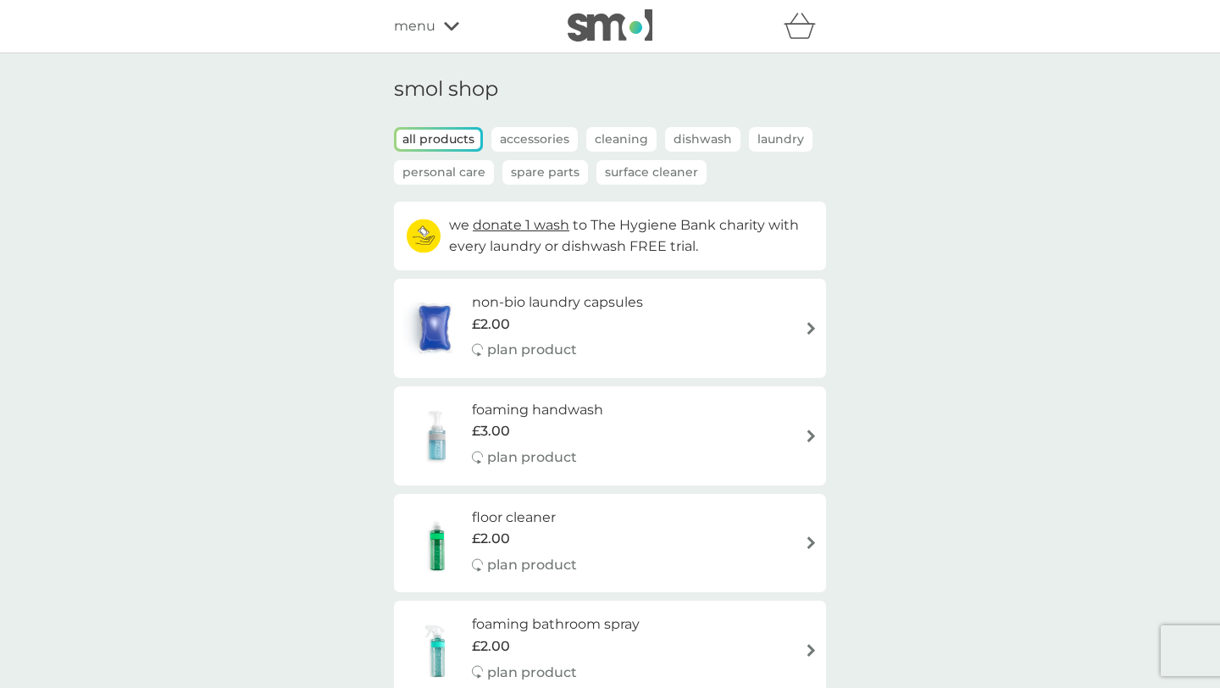
click at [646, 325] on div "non-bio laundry capsules £2.00 plan product" at bounding box center [566, 329] width 188 height 74
select select "42"
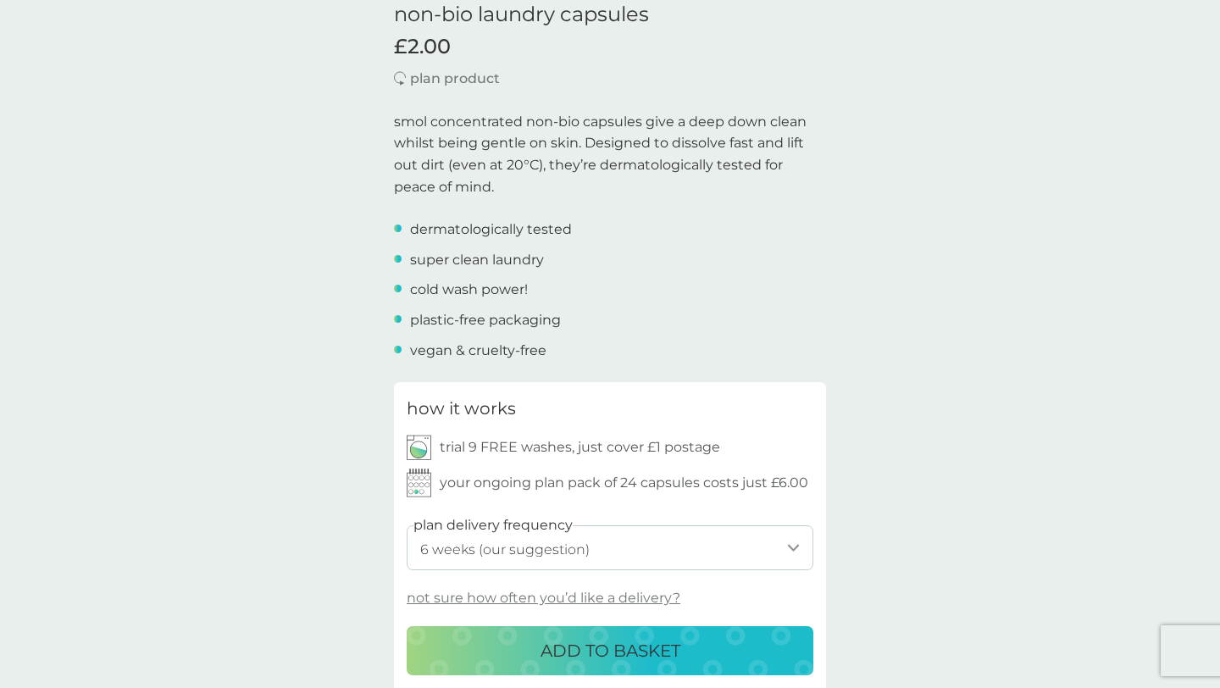
scroll to position [508, 0]
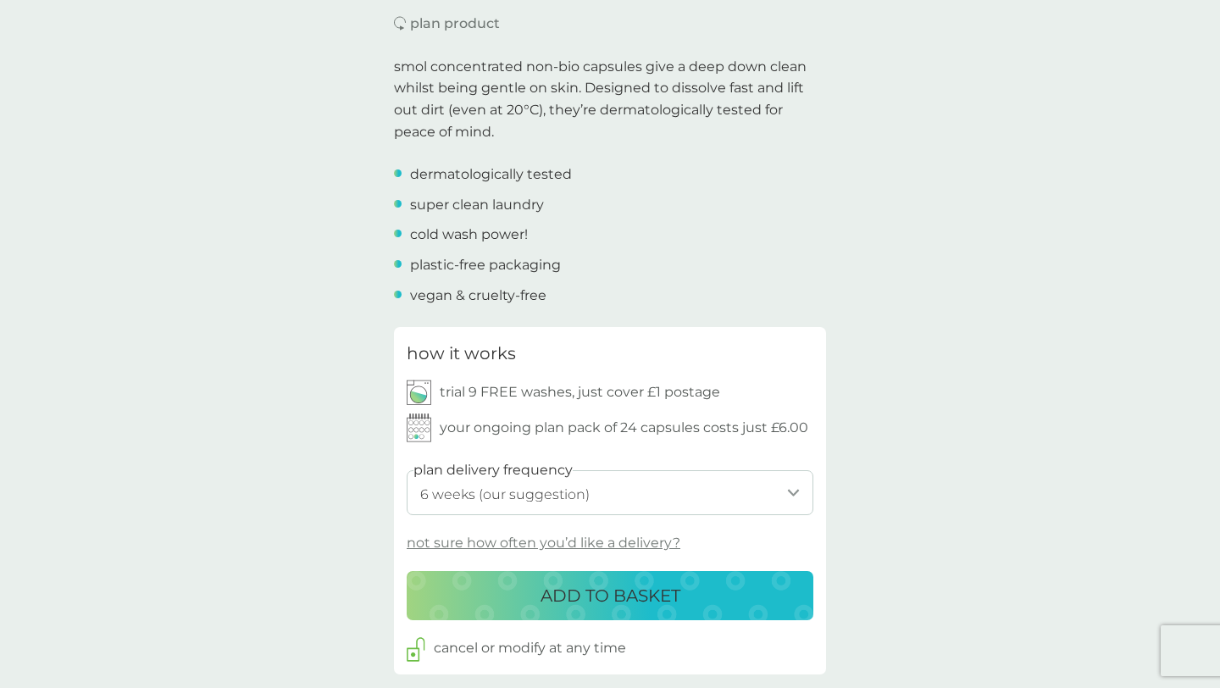
click at [632, 395] on p "trial 9 FREE washes, just cover £1 postage" at bounding box center [580, 392] width 281 height 22
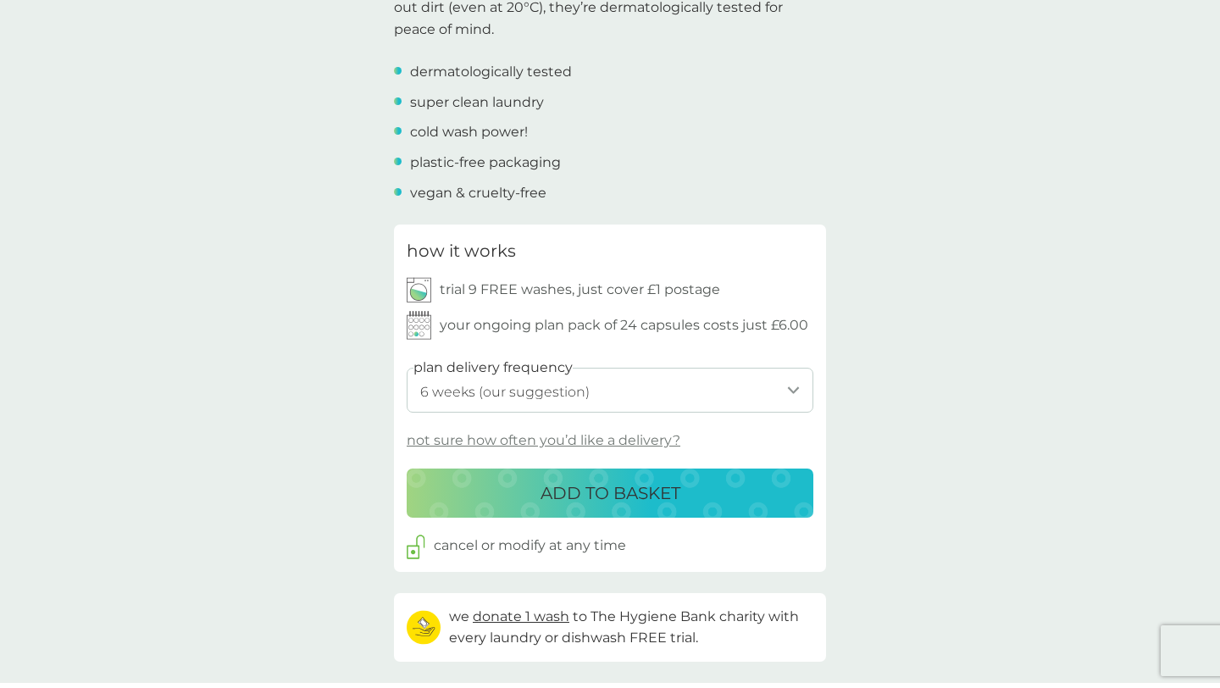
scroll to position [730, 0]
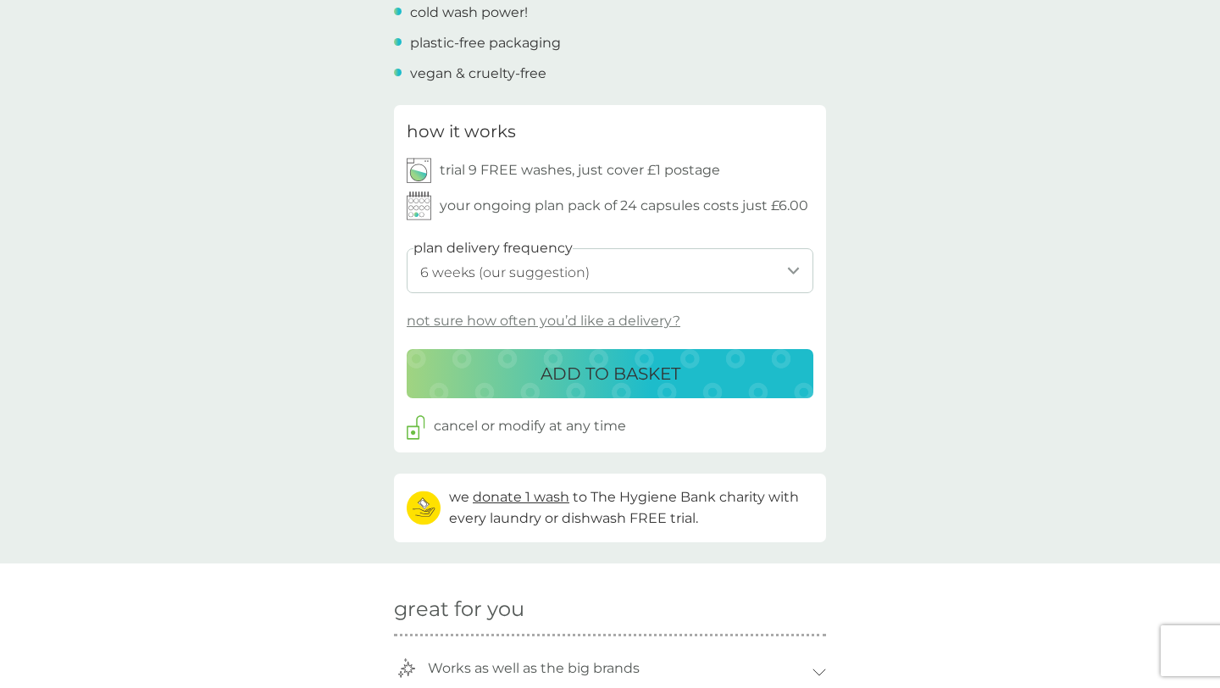
click at [555, 368] on p "ADD TO BASKET" at bounding box center [611, 373] width 140 height 27
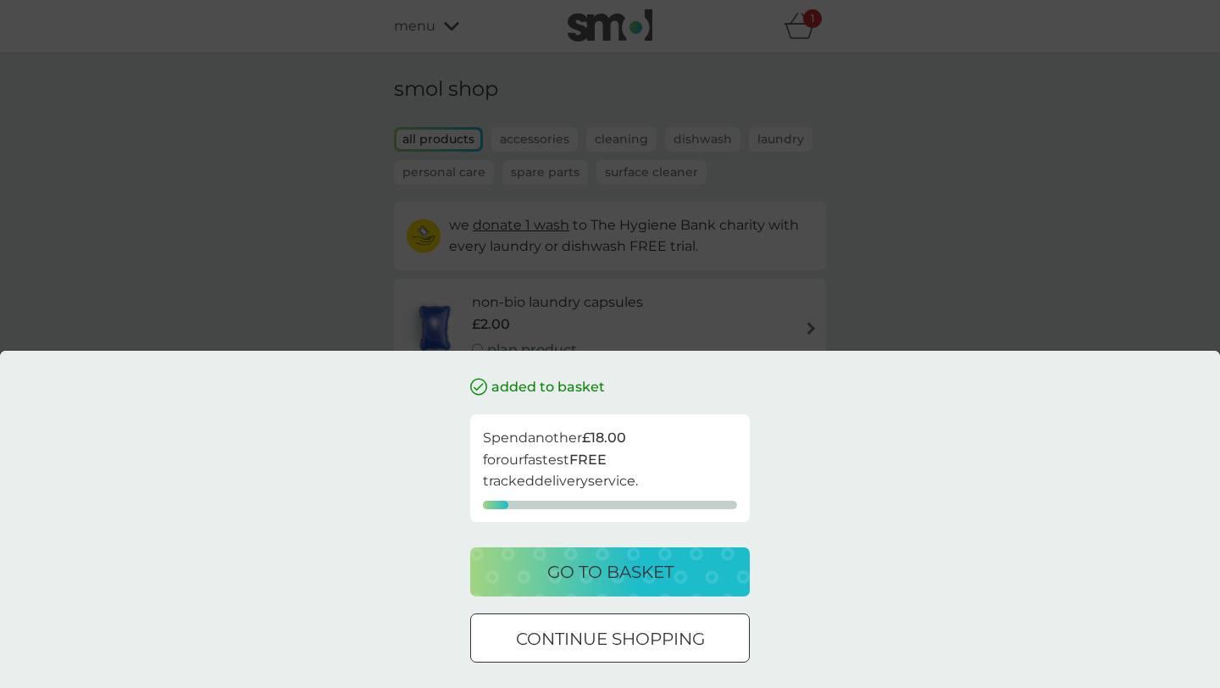
click at [625, 653] on button "continue shopping" at bounding box center [610, 638] width 280 height 49
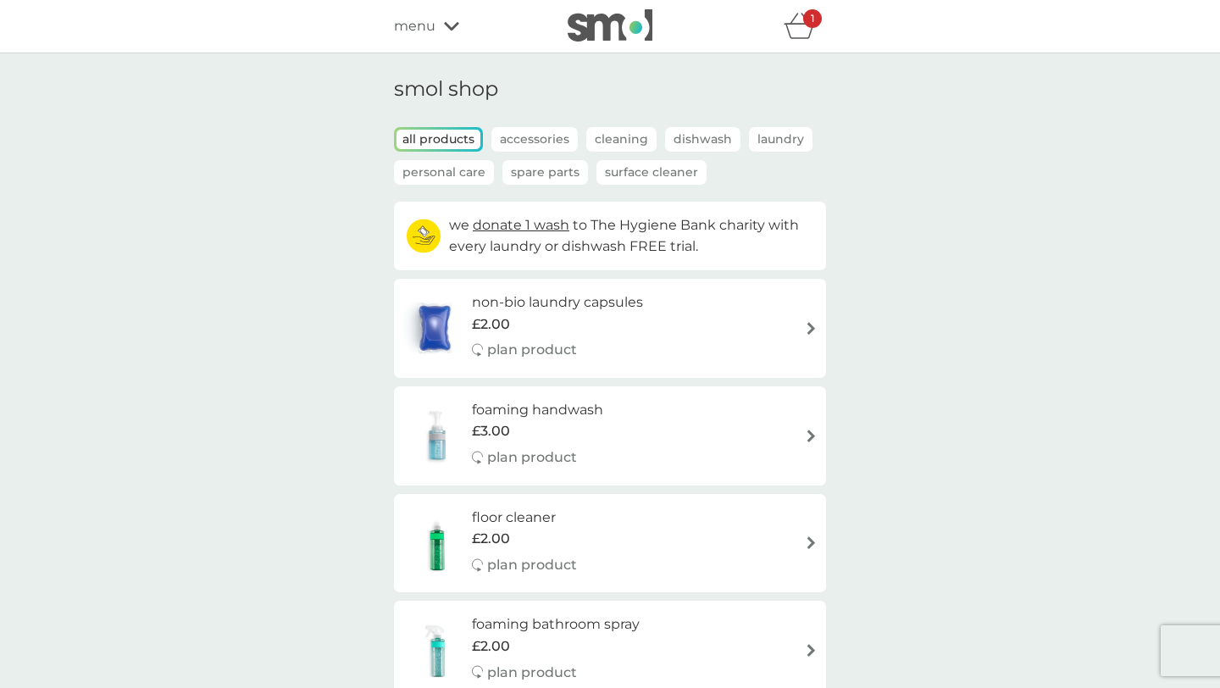
click at [808, 32] on icon "basket" at bounding box center [800, 26] width 32 height 26
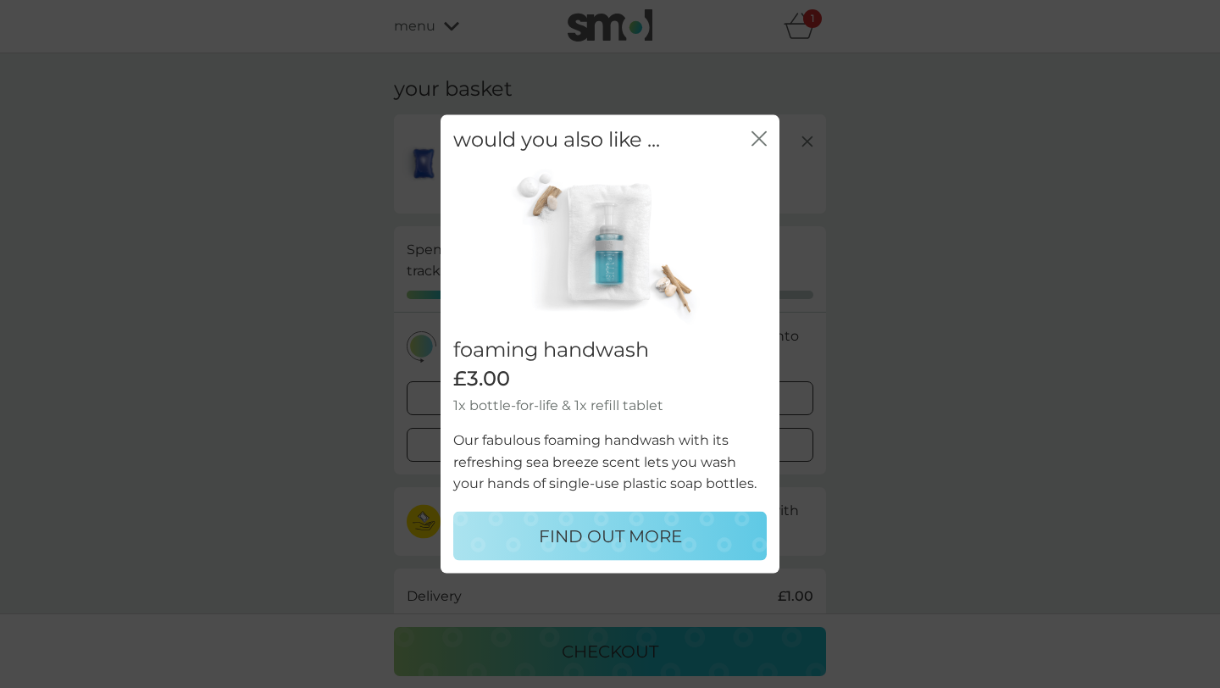
scroll to position [27, 0]
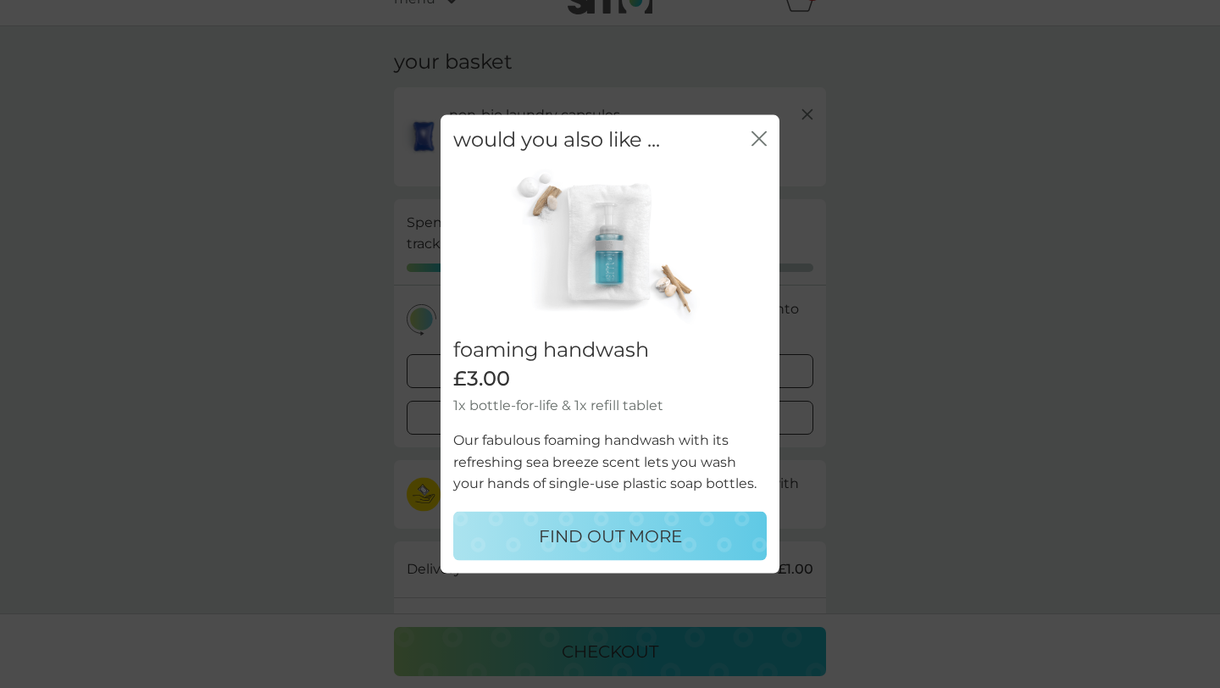
click at [760, 133] on icon "close" at bounding box center [759, 138] width 15 height 15
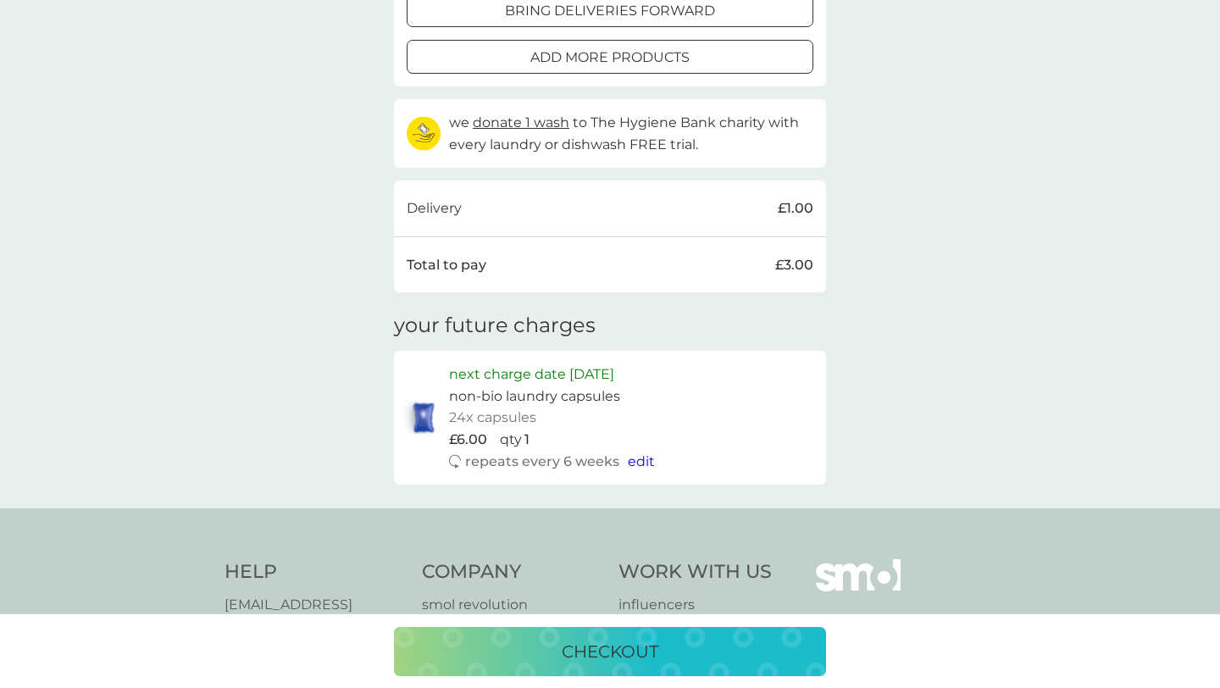
scroll to position [389, 0]
click at [632, 458] on span "edit" at bounding box center [641, 461] width 27 height 16
select select "42"
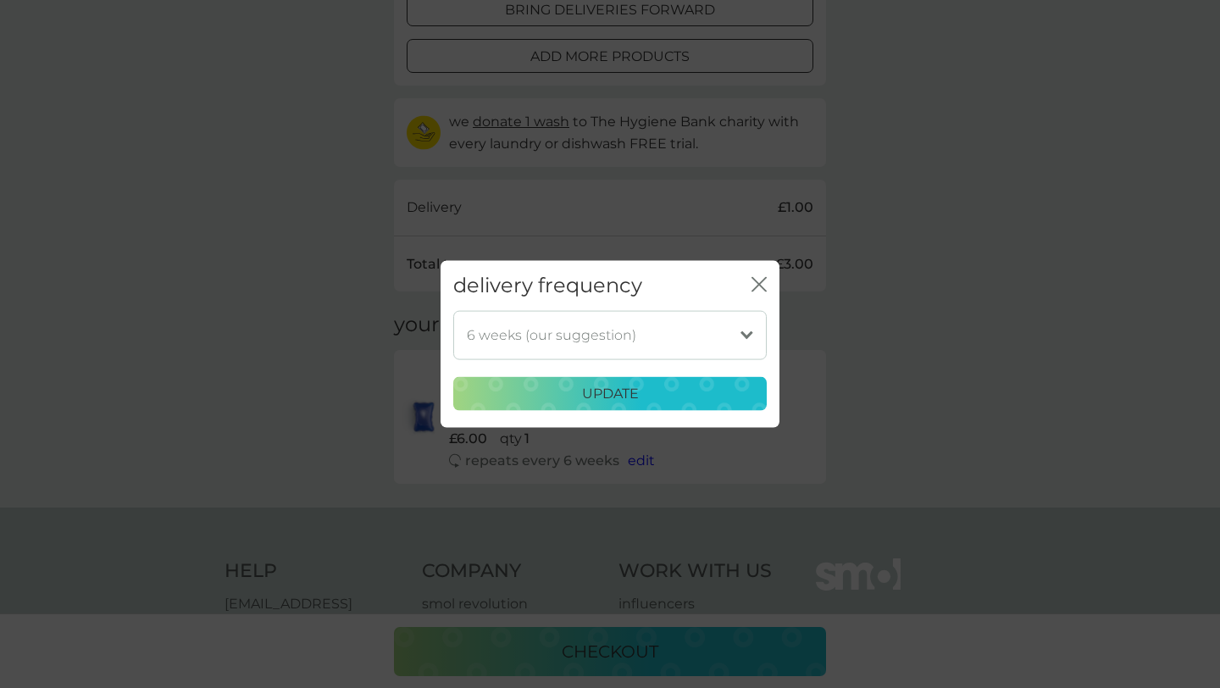
click at [741, 336] on select "1 week 2 weeks 3 weeks 4 weeks 5 weeks 6 weeks (our suggestion) 7 weeks 8 weeks…" at bounding box center [610, 334] width 314 height 49
click at [767, 284] on div "delivery frequency close" at bounding box center [610, 286] width 339 height 50
click at [755, 284] on icon "close" at bounding box center [759, 284] width 15 height 15
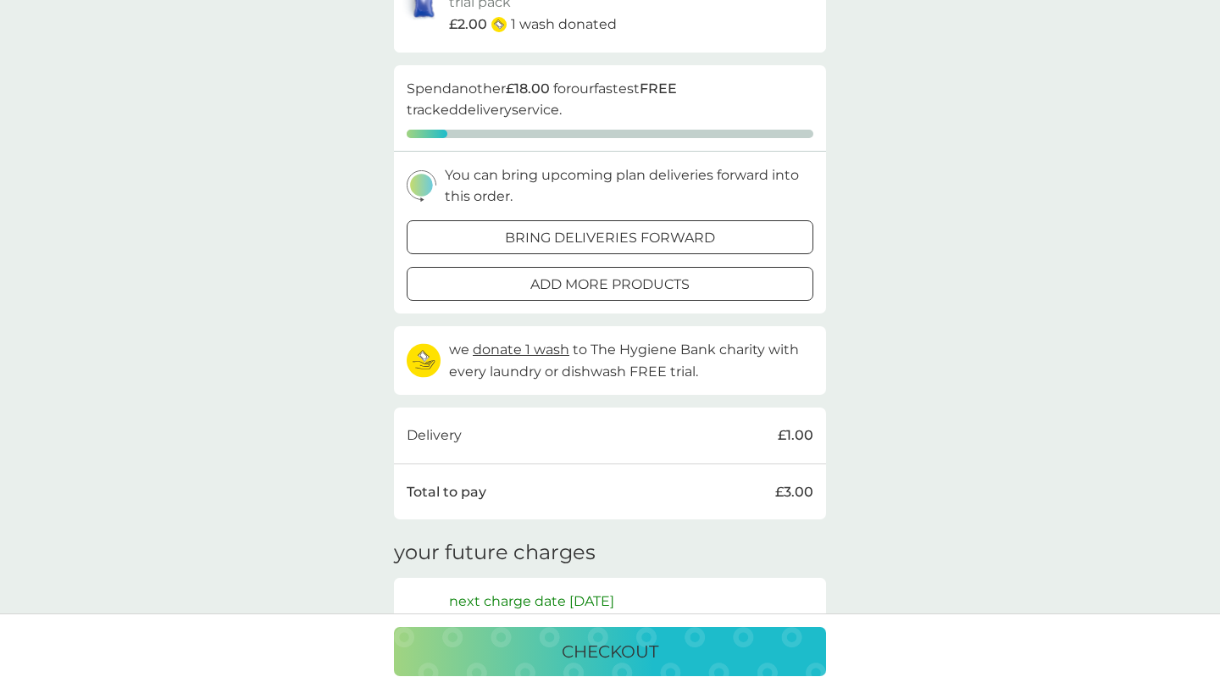
scroll to position [0, 0]
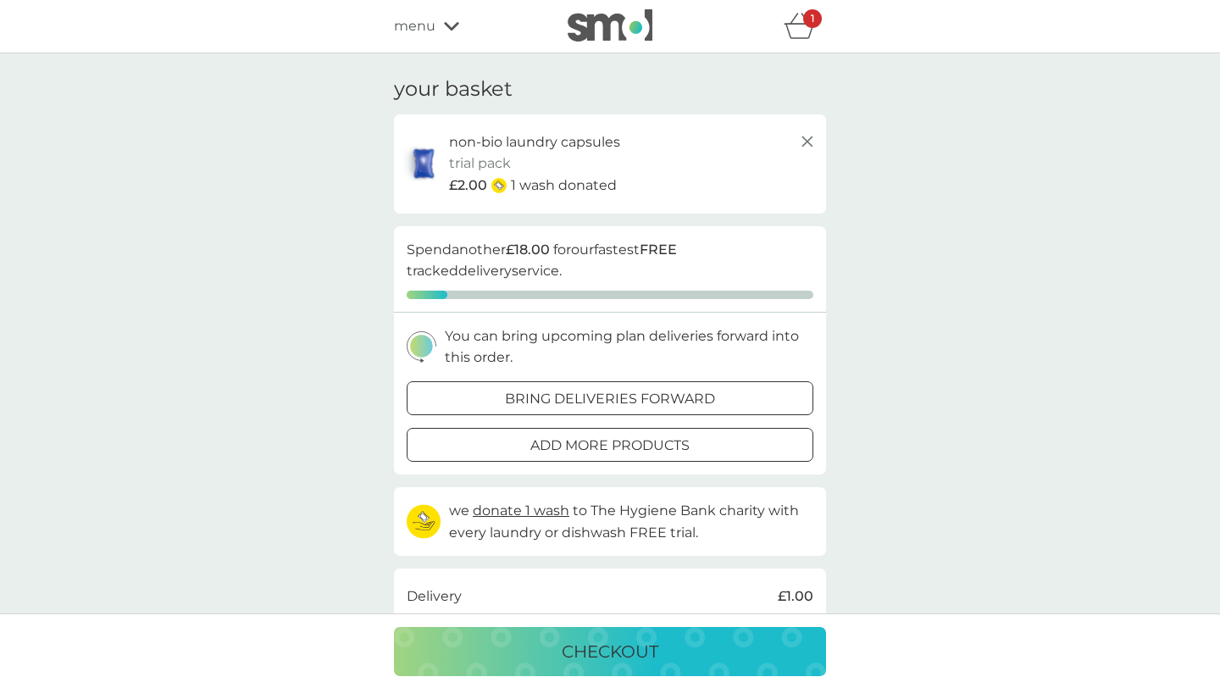
click at [808, 30] on icon "basket" at bounding box center [800, 26] width 32 height 26
click at [796, 31] on icon "basket" at bounding box center [800, 26] width 32 height 26
click at [926, 136] on div "your basket non-bio laundry capsules trial pack every 6 weeks @ £6.00 £2.00 1 w…" at bounding box center [610, 474] width 1220 height 843
click at [815, 25] on div "1" at bounding box center [812, 18] width 19 height 19
click at [946, 215] on div "your basket non-bio laundry capsules trial pack every 6 weeks @ £6.00 £2.00 1 w…" at bounding box center [610, 474] width 1220 height 843
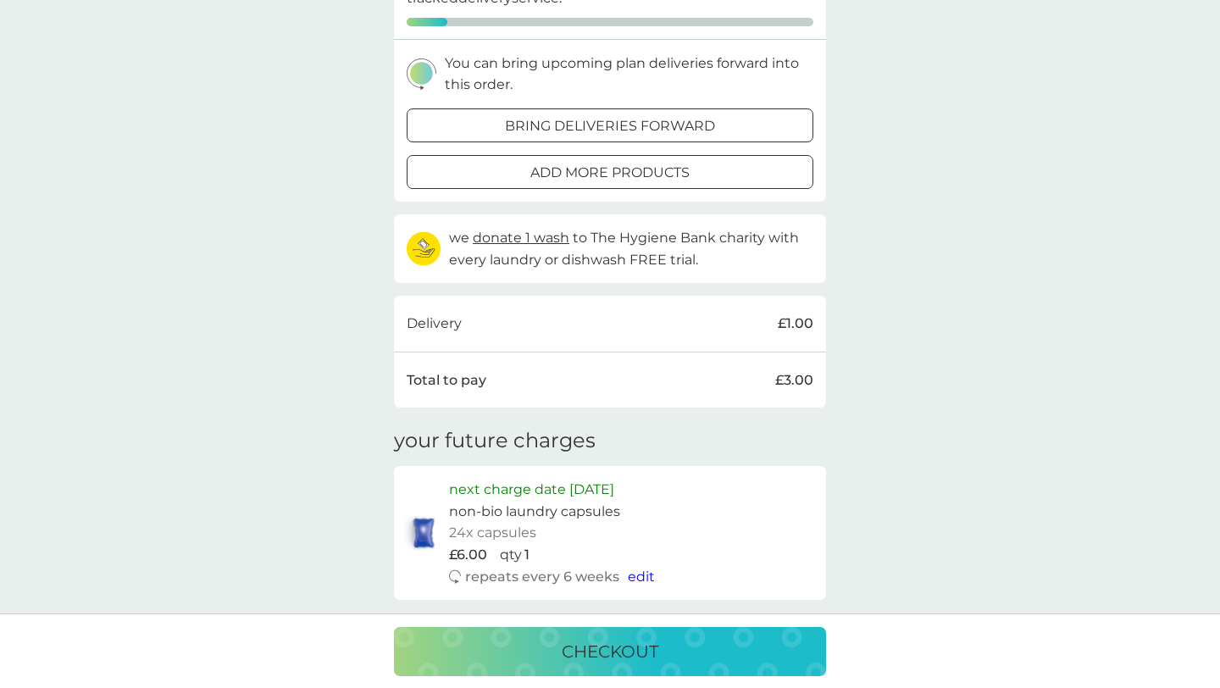
scroll to position [296, 0]
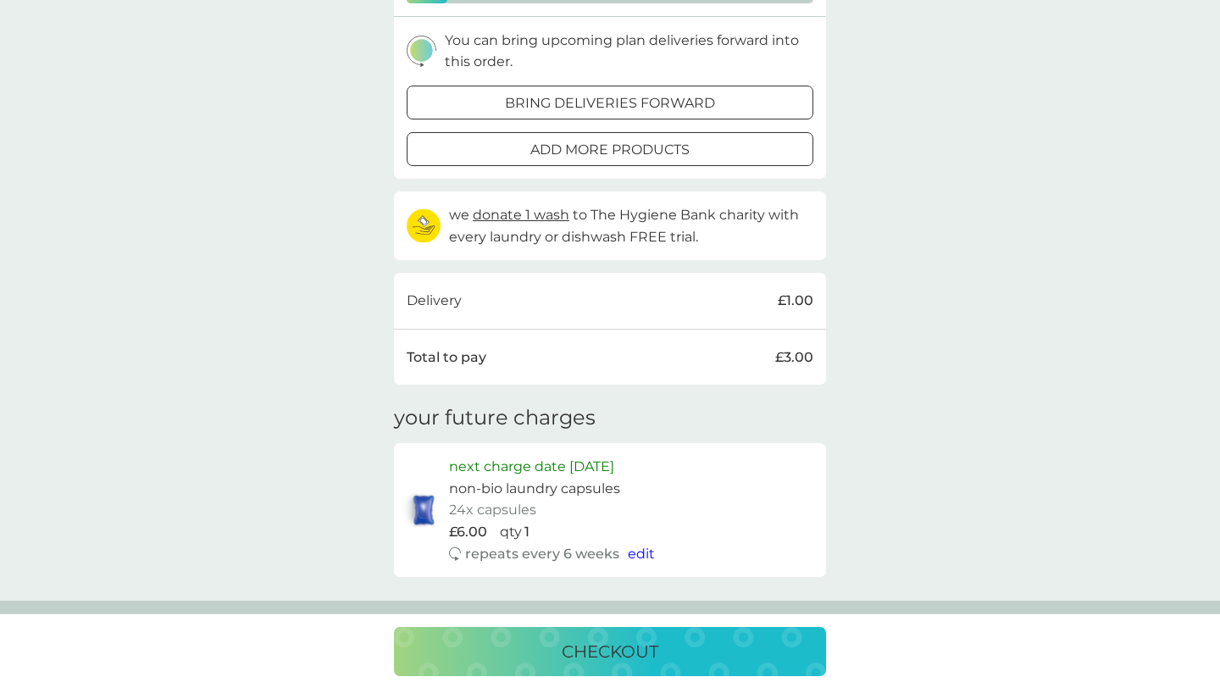
click at [735, 643] on div "checkout" at bounding box center [610, 651] width 398 height 27
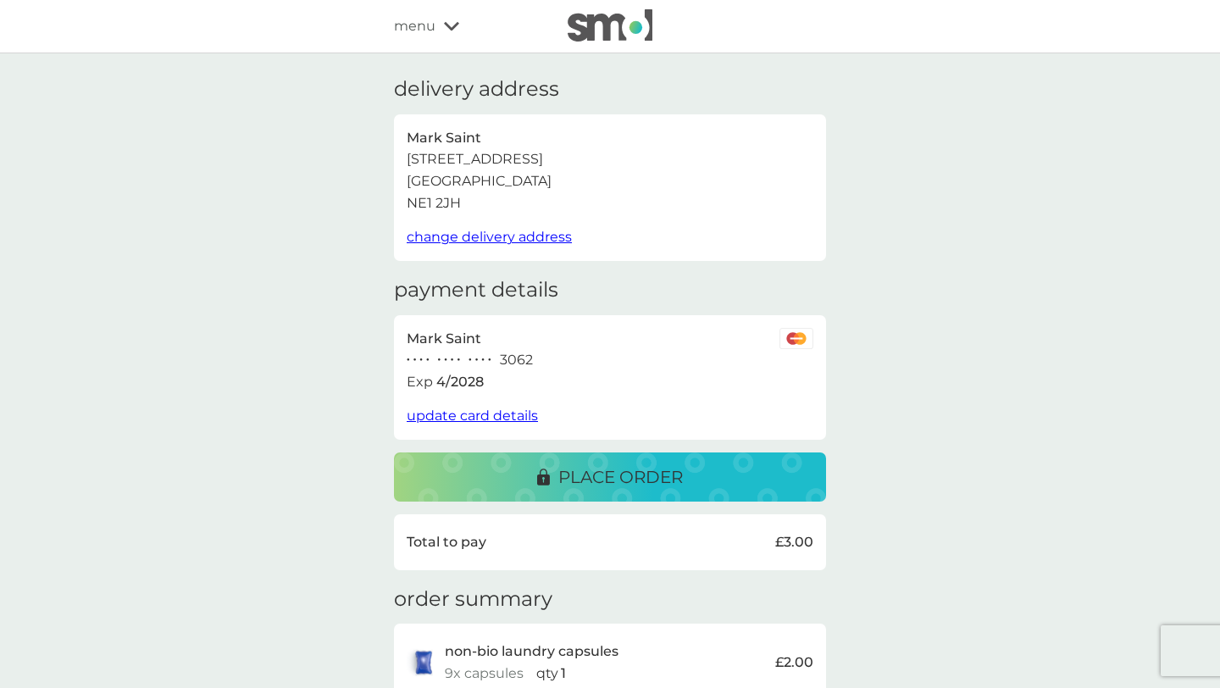
click at [588, 497] on button "place order" at bounding box center [610, 477] width 432 height 49
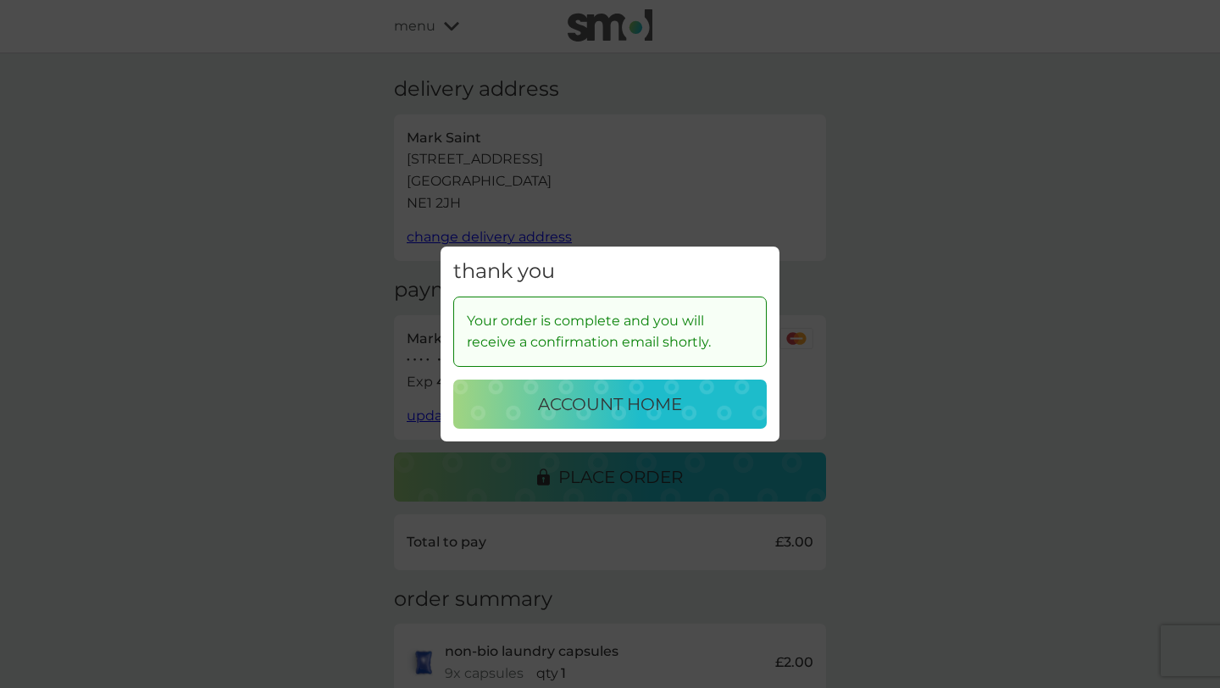
click at [842, 425] on div "thank you Your order is complete and you will receive a confirmation email shor…" at bounding box center [610, 344] width 1220 height 688
click at [615, 407] on p "account home" at bounding box center [610, 404] width 144 height 27
